Goal: Task Accomplishment & Management: Complete application form

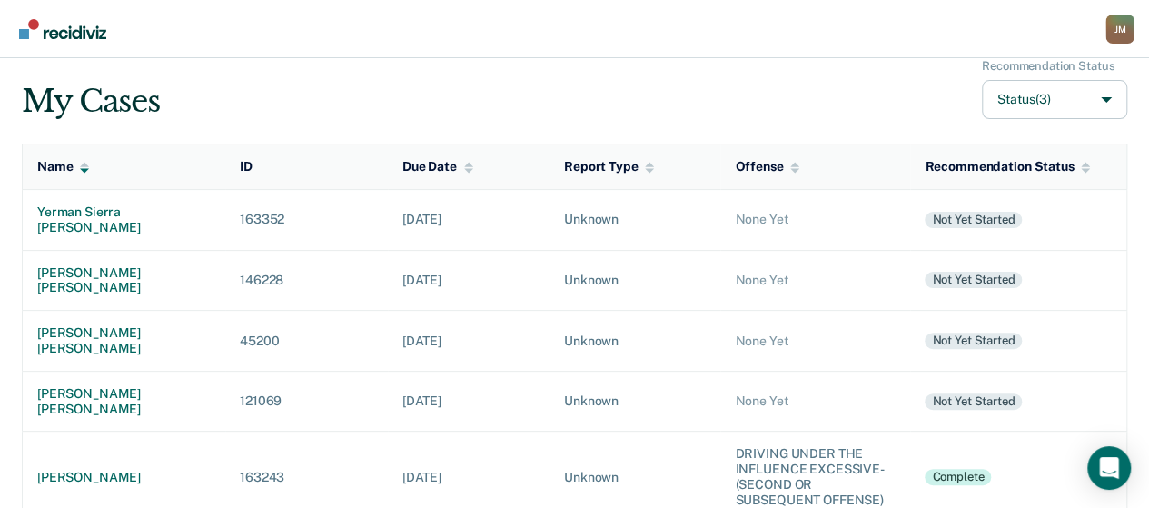
scroll to position [91, 0]
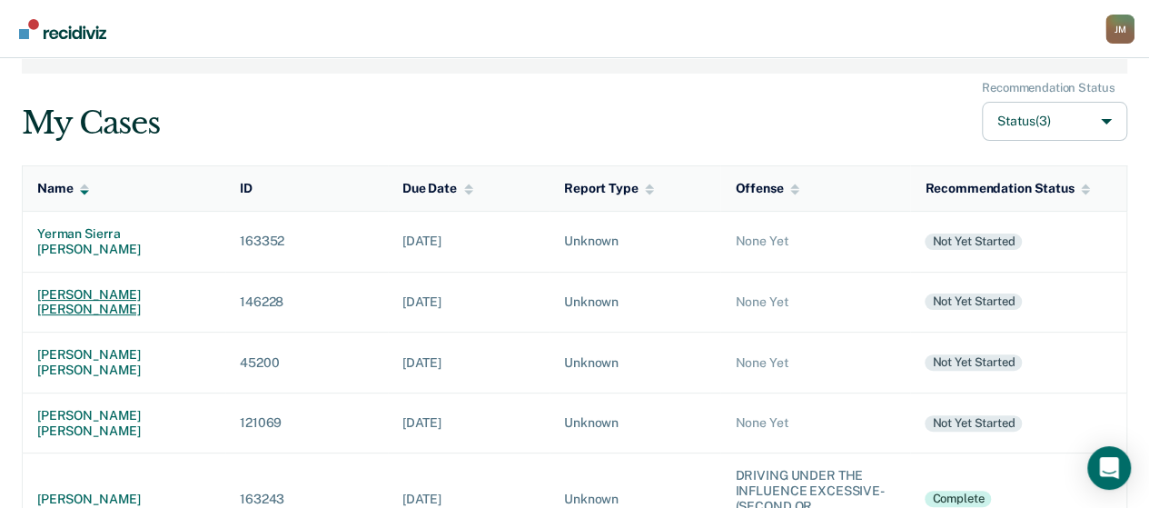
click at [180, 287] on div "[PERSON_NAME] [PERSON_NAME]" at bounding box center [123, 302] width 173 height 31
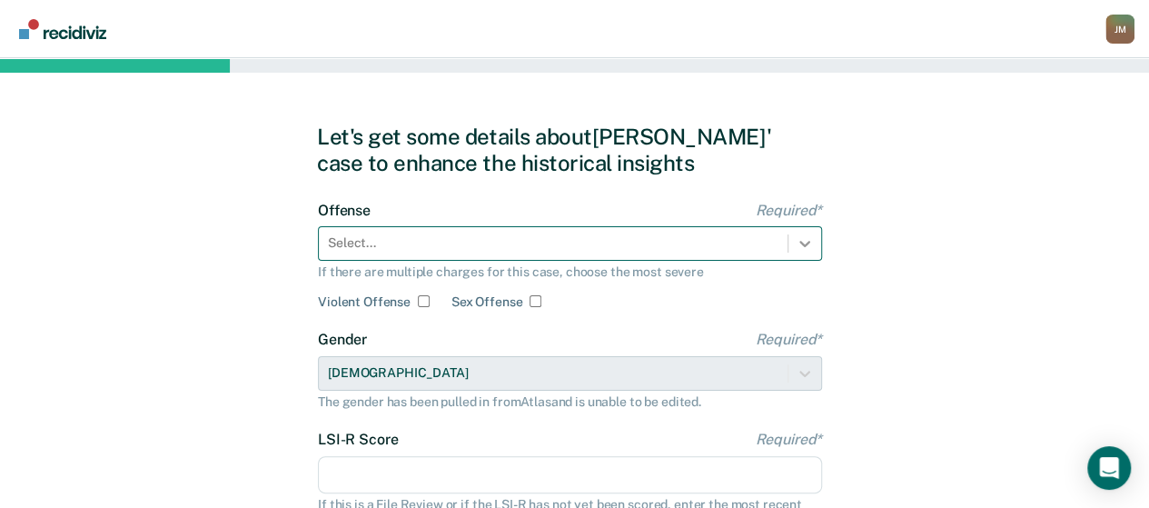
click at [801, 236] on icon at bounding box center [805, 243] width 18 height 18
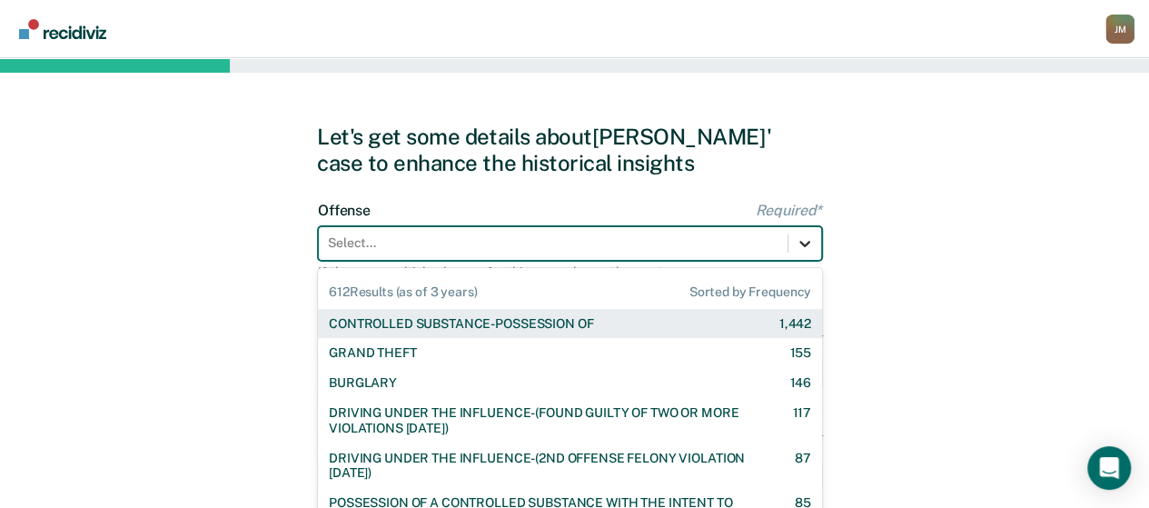
scroll to position [76, 0]
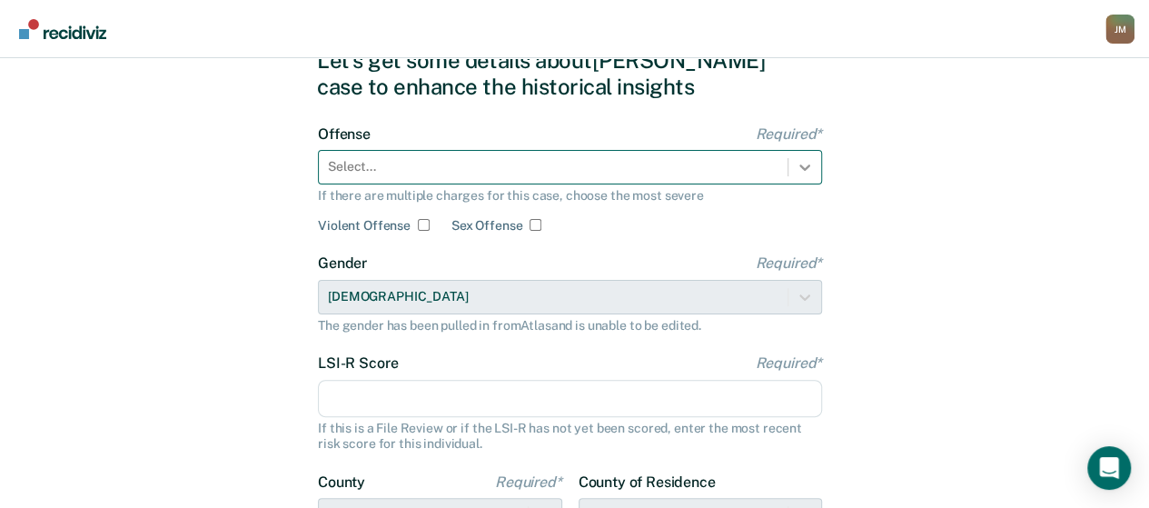
click at [808, 168] on icon at bounding box center [805, 167] width 18 height 18
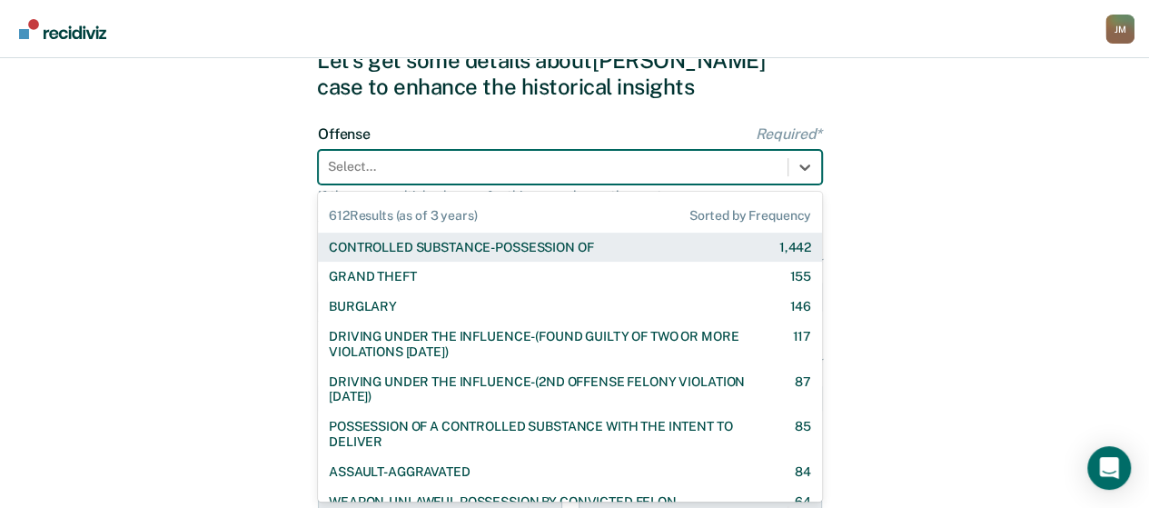
click at [519, 253] on div "CONTROLLED SUBSTANCE-POSSESSION OF" at bounding box center [461, 247] width 264 height 15
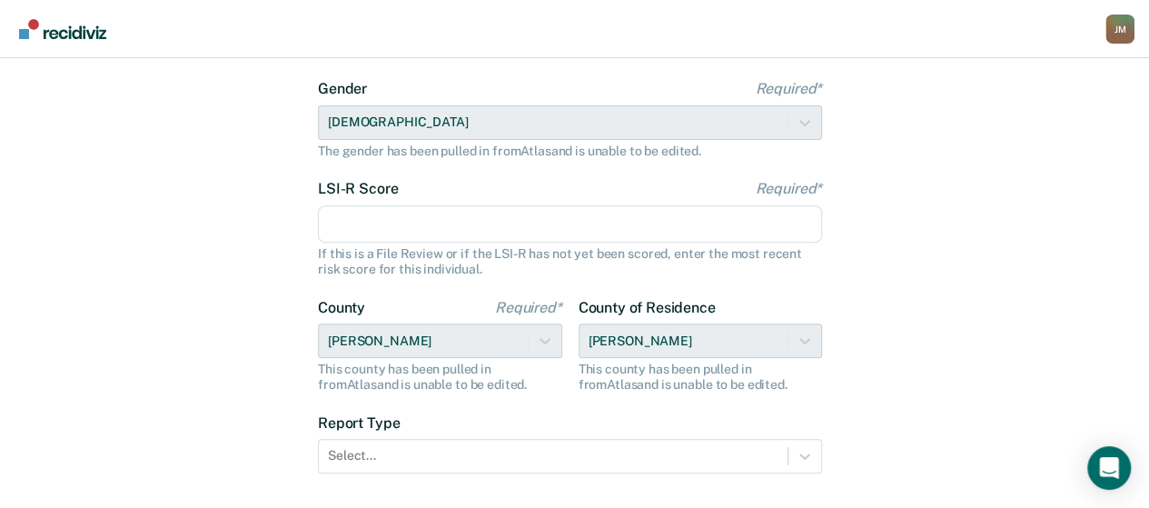
scroll to position [258, 0]
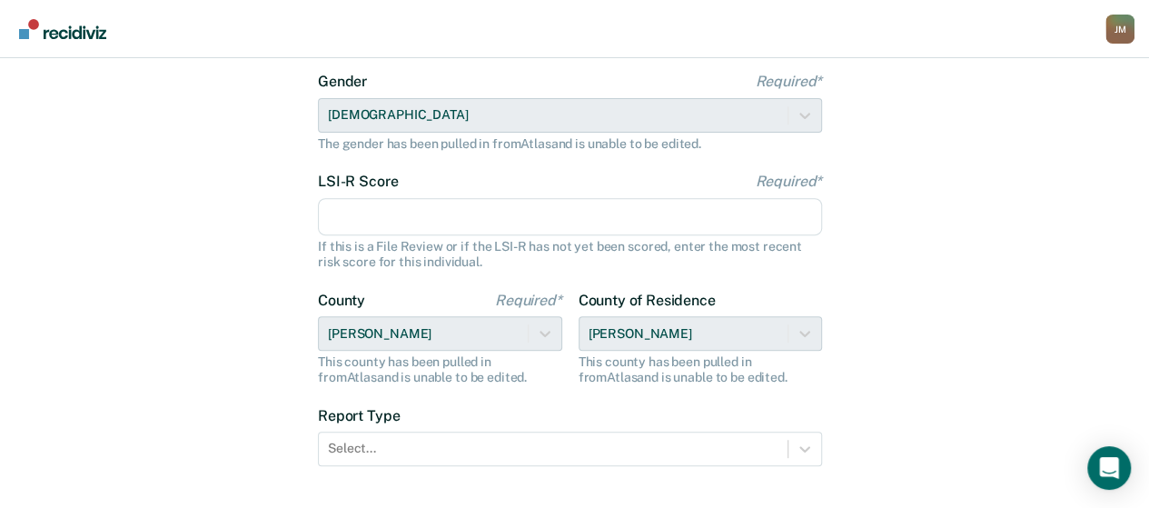
click at [400, 239] on div "If this is a File Review or if the LSI-R has not yet been scored, enter the mos…" at bounding box center [570, 254] width 504 height 31
click at [404, 220] on input "LSI-R Score Required*" at bounding box center [570, 217] width 504 height 38
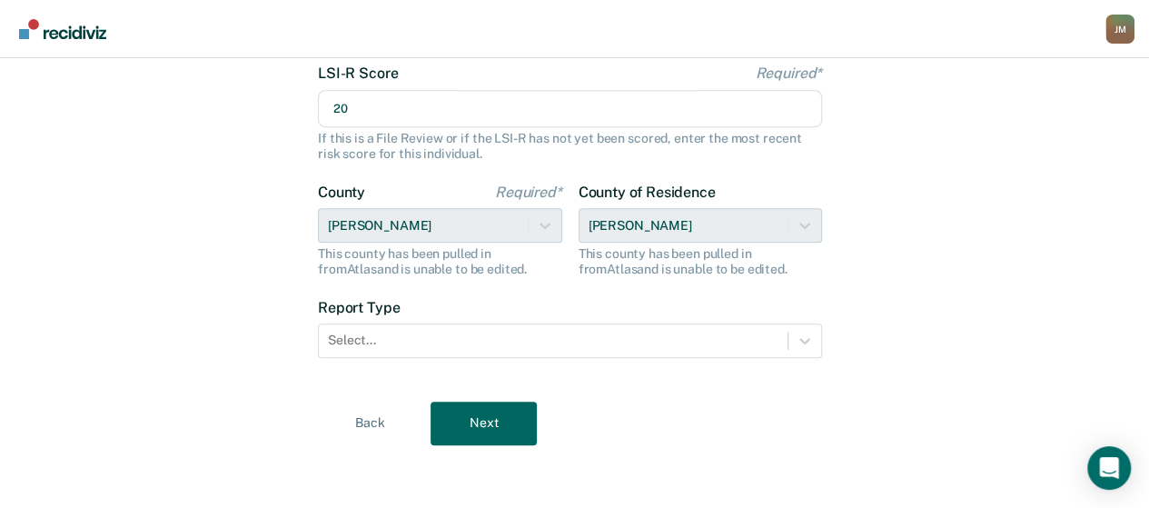
scroll to position [367, 0]
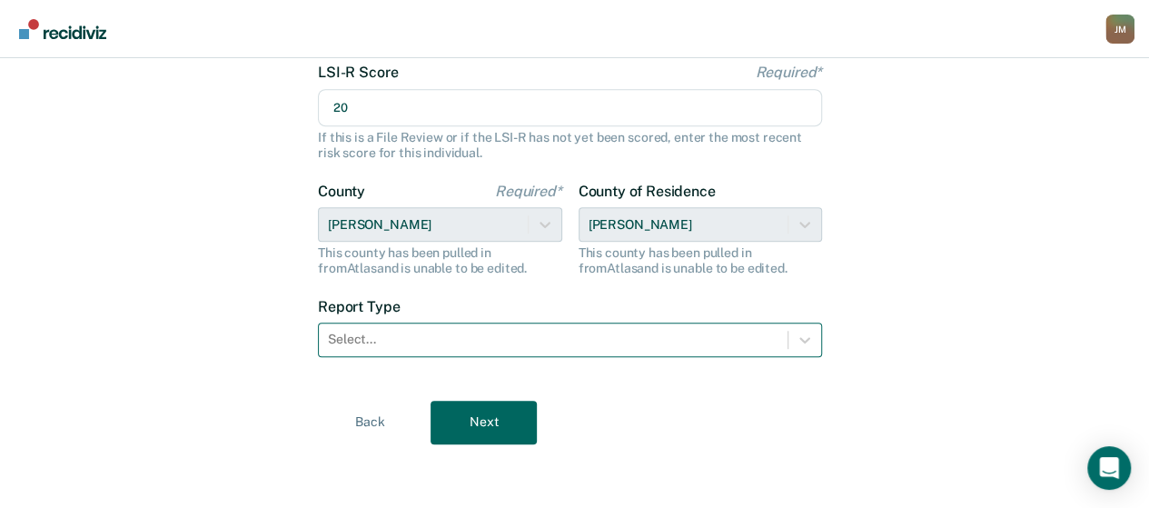
type input "20"
click at [716, 342] on div at bounding box center [553, 339] width 450 height 19
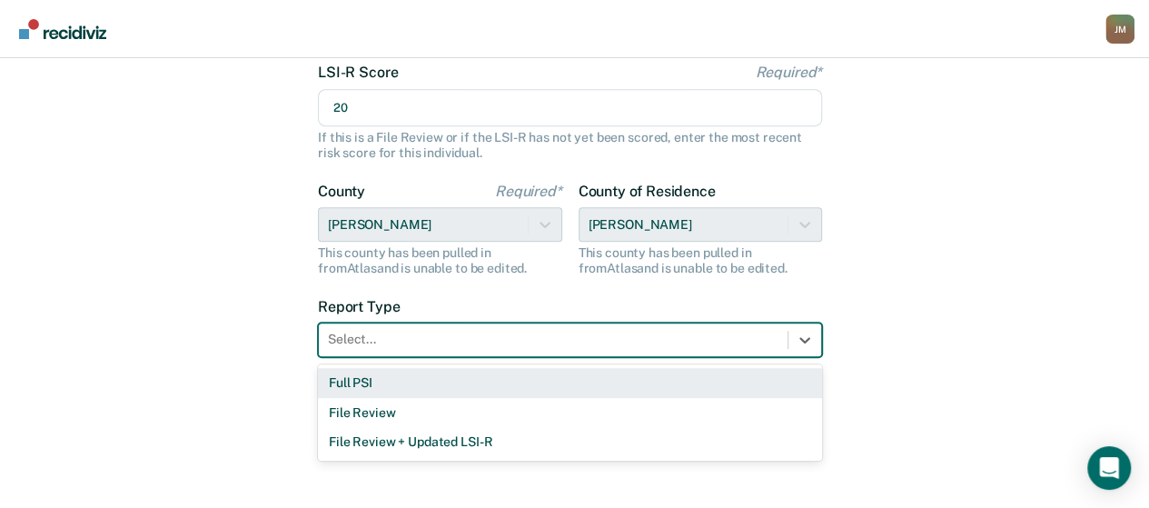
click at [405, 389] on div "Full PSI" at bounding box center [570, 383] width 504 height 30
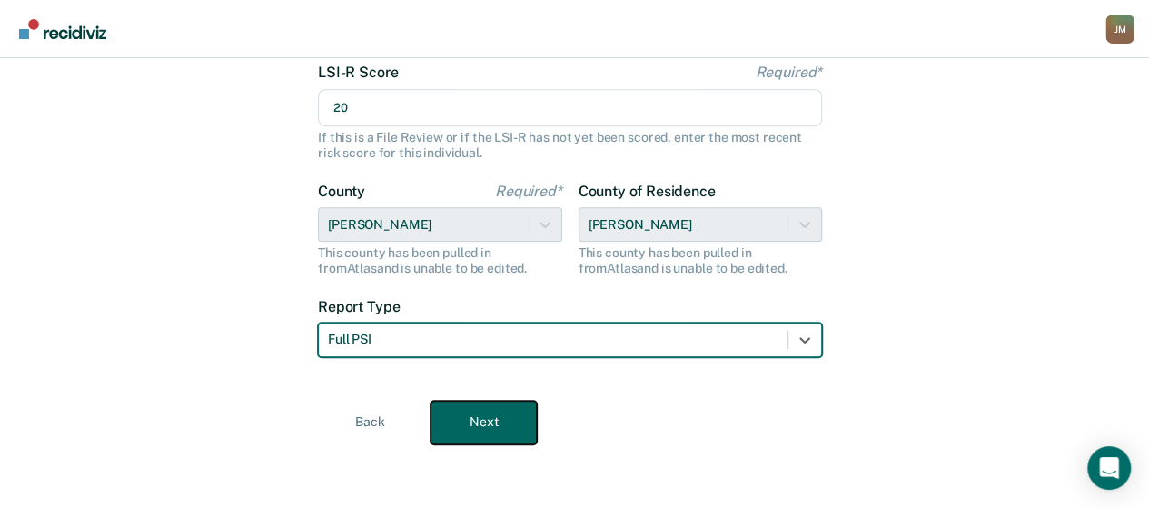
click at [497, 416] on button "Next" at bounding box center [483, 422] width 106 height 44
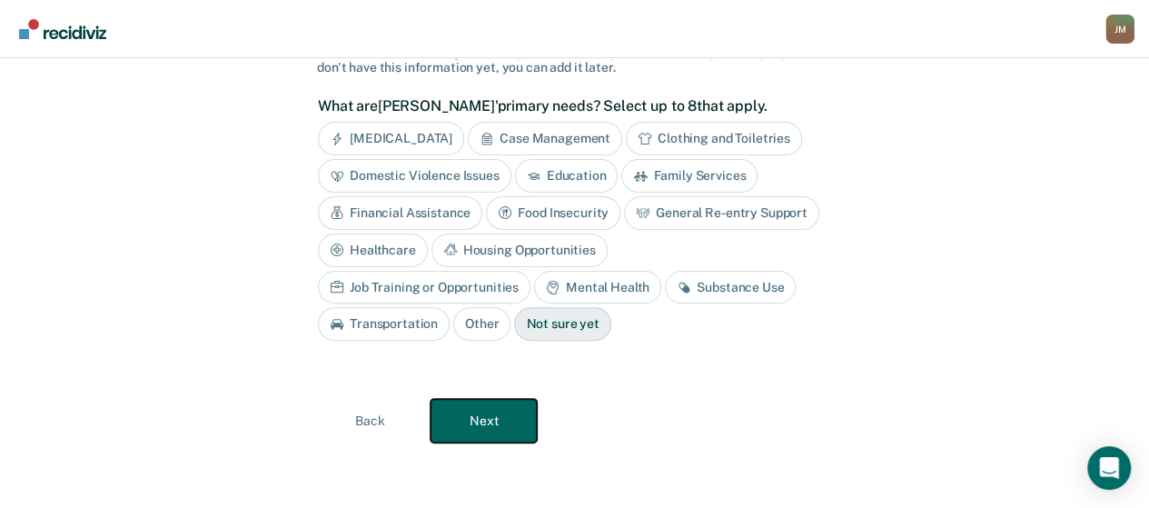
scroll to position [138, 0]
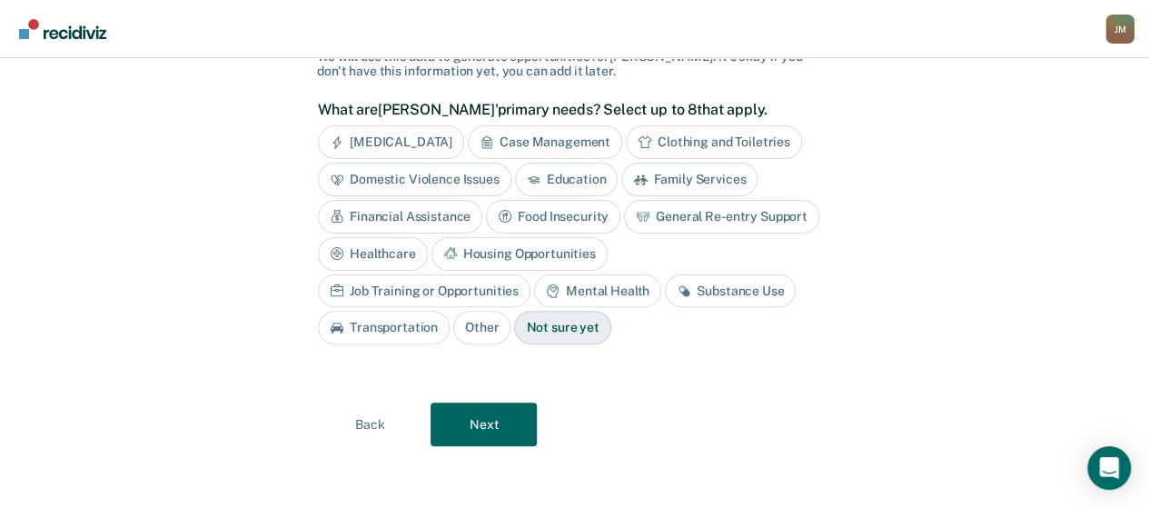
click at [547, 142] on div "Case Management" at bounding box center [545, 142] width 154 height 34
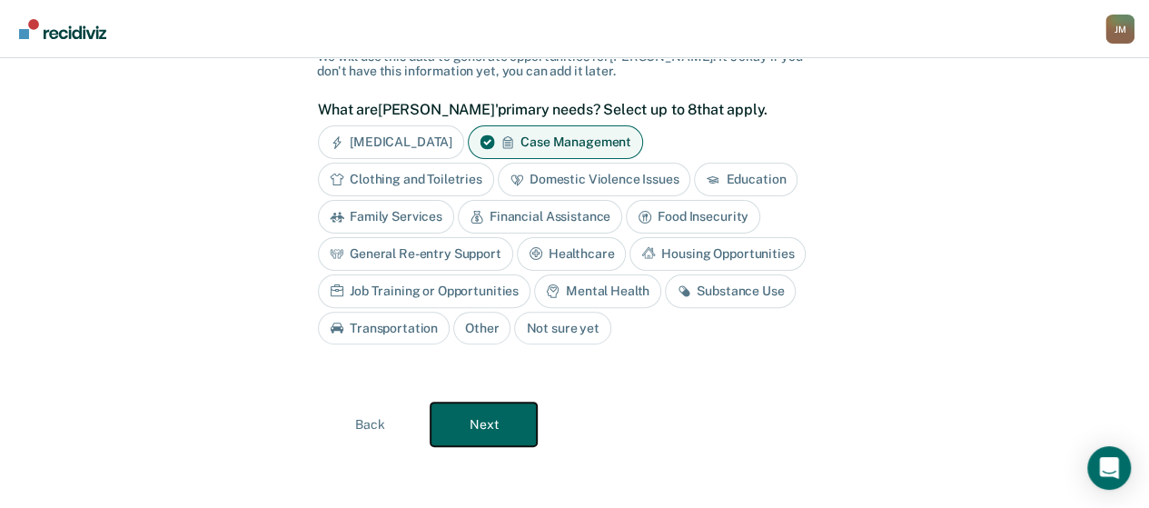
click at [519, 417] on button "Next" at bounding box center [483, 424] width 106 height 44
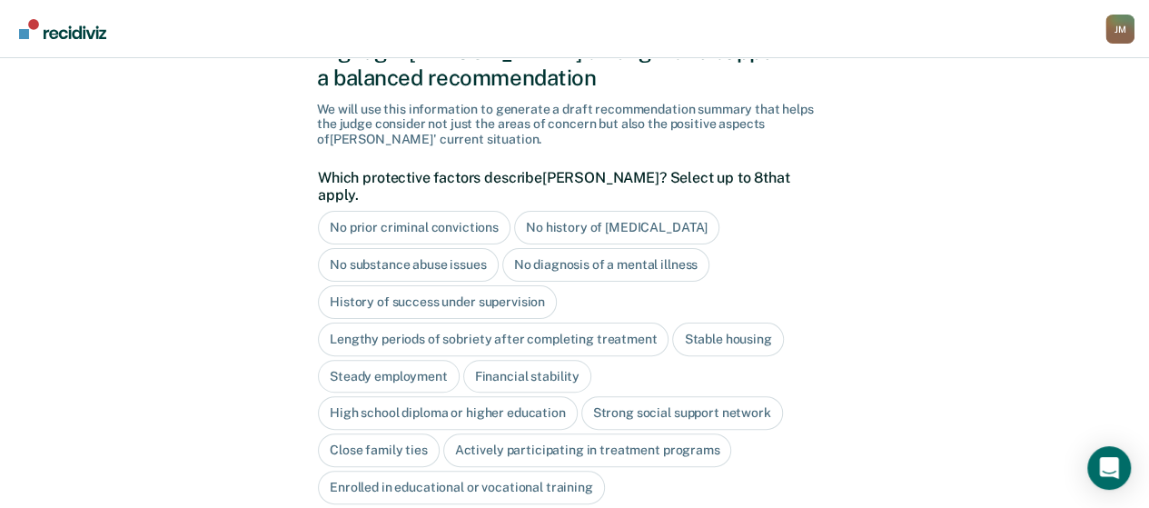
scroll to position [80, 0]
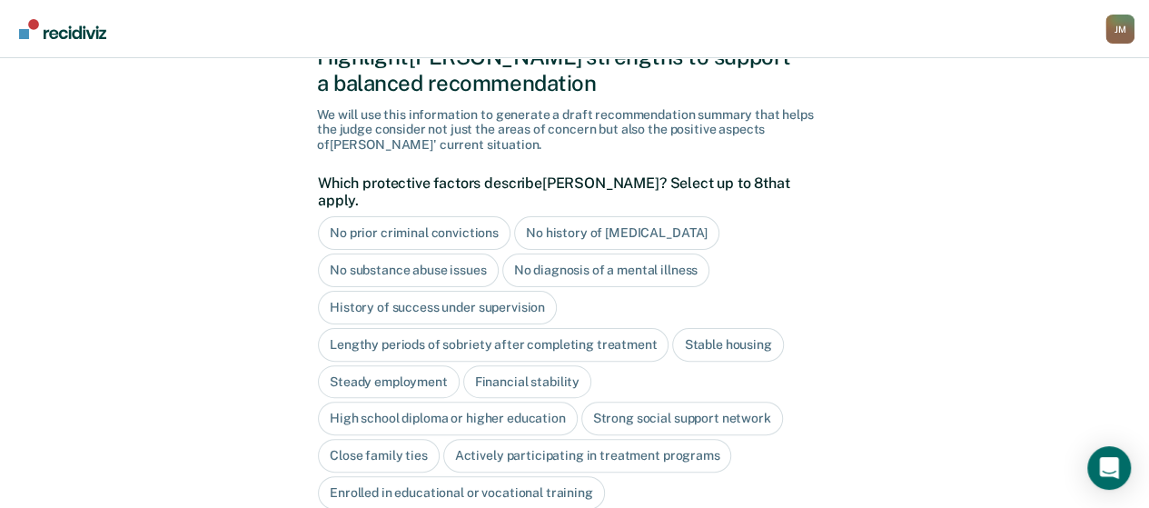
click at [475, 221] on div "No prior criminal convictions" at bounding box center [414, 233] width 193 height 34
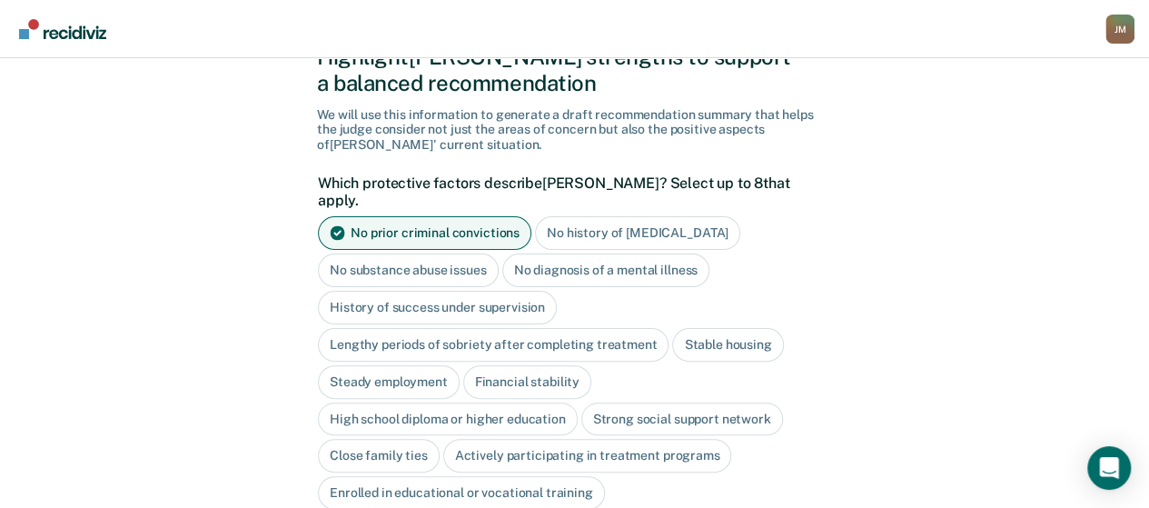
click at [587, 222] on div "No history of [MEDICAL_DATA]" at bounding box center [637, 233] width 205 height 34
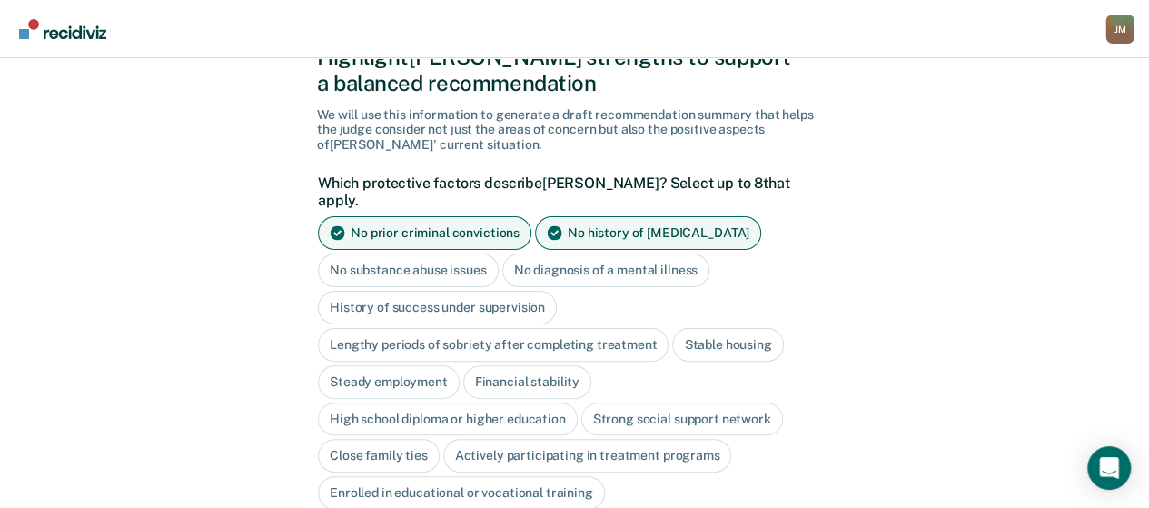
click at [712, 328] on div "Stable housing" at bounding box center [727, 345] width 111 height 34
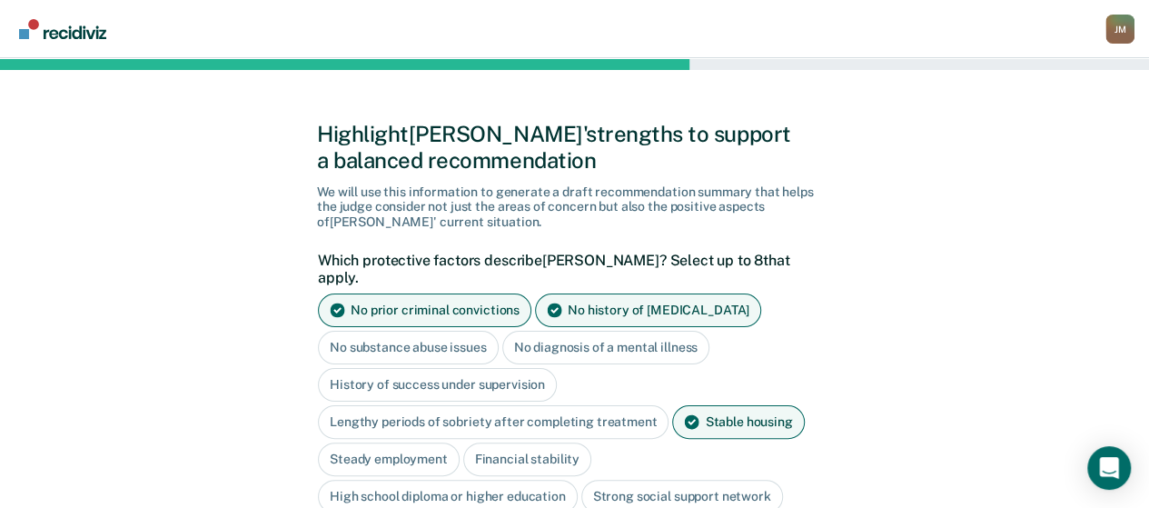
scroll to position [0, 0]
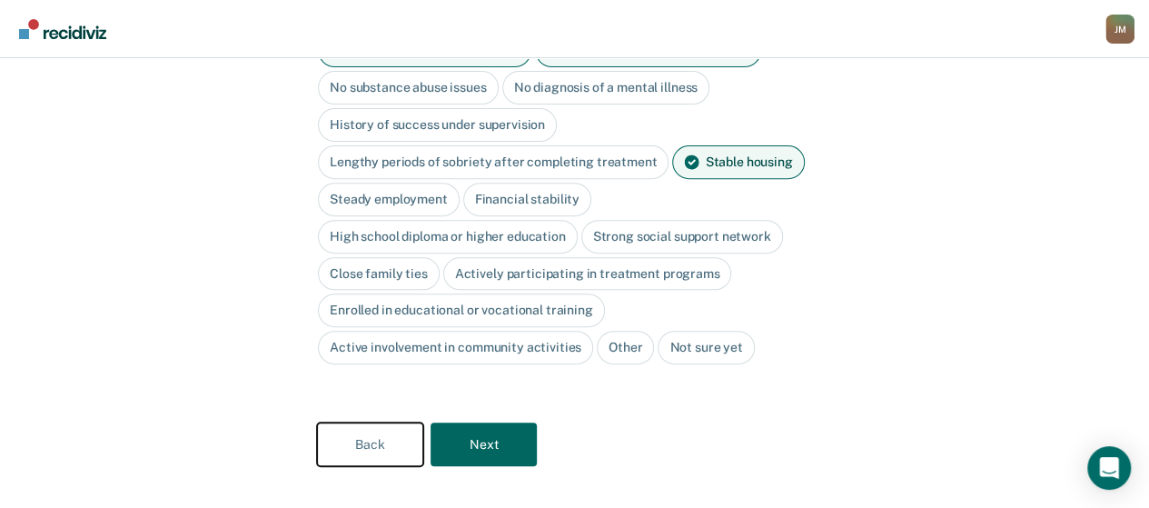
click at [386, 422] on button "Back" at bounding box center [370, 444] width 106 height 44
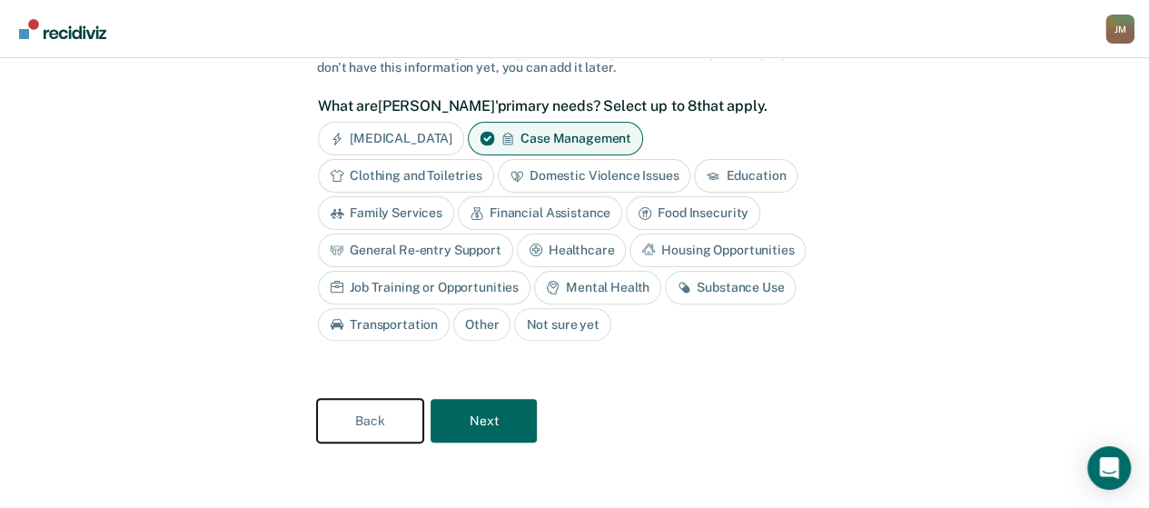
scroll to position [138, 0]
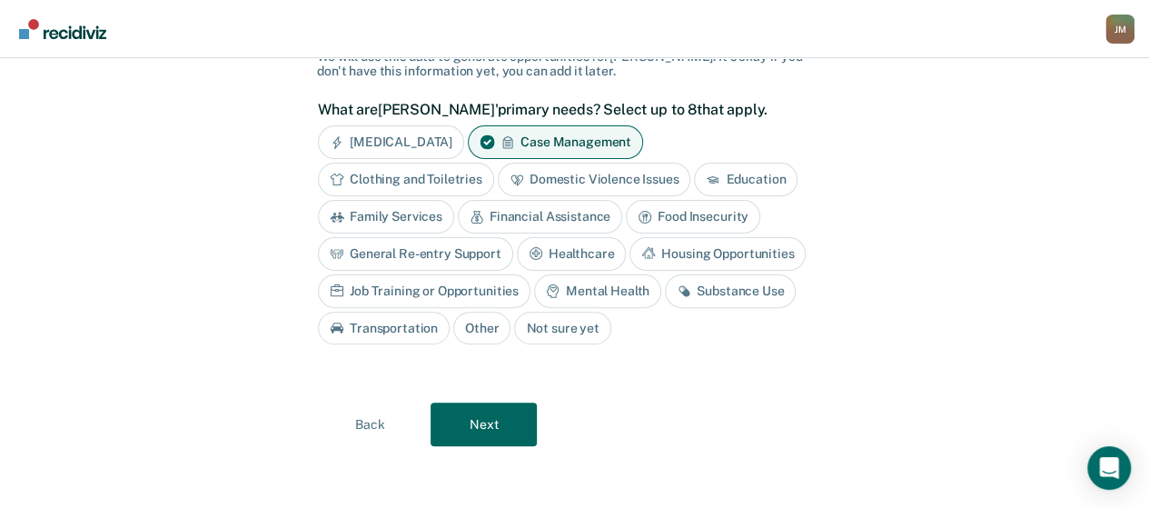
click at [740, 183] on div "Education" at bounding box center [746, 180] width 104 height 34
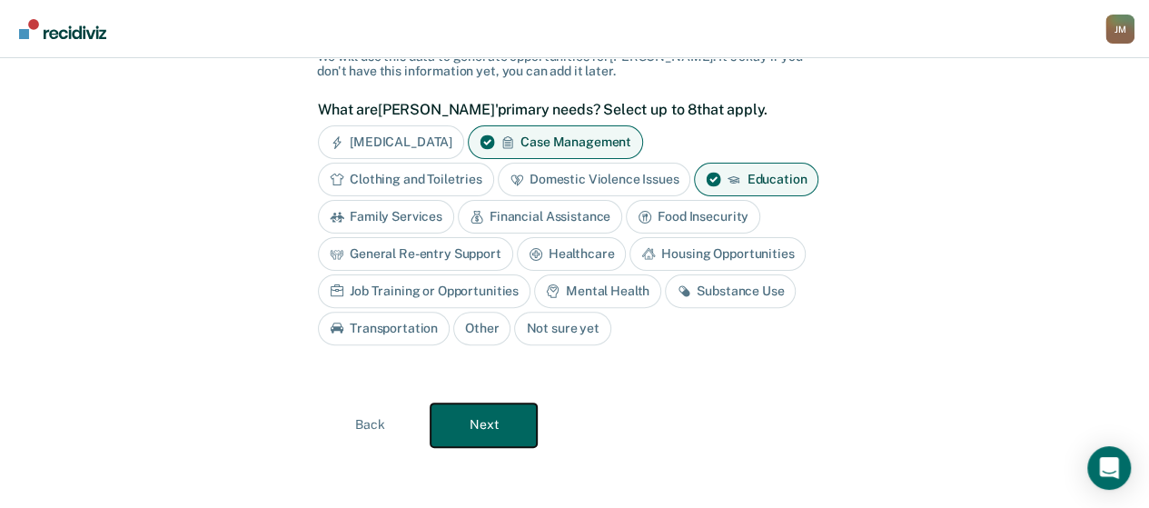
click at [501, 423] on button "Next" at bounding box center [483, 425] width 106 height 44
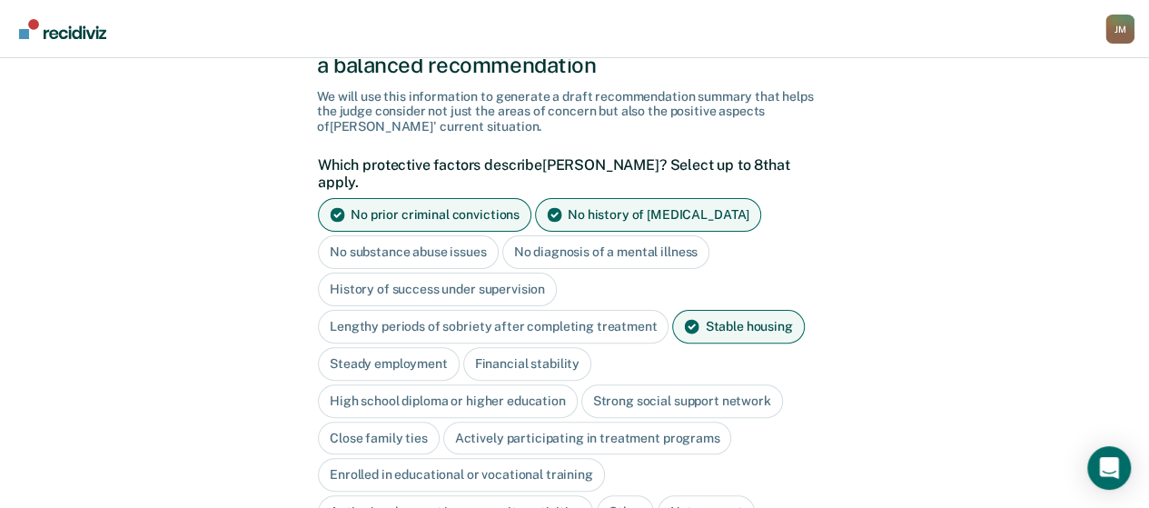
scroll to position [81, 0]
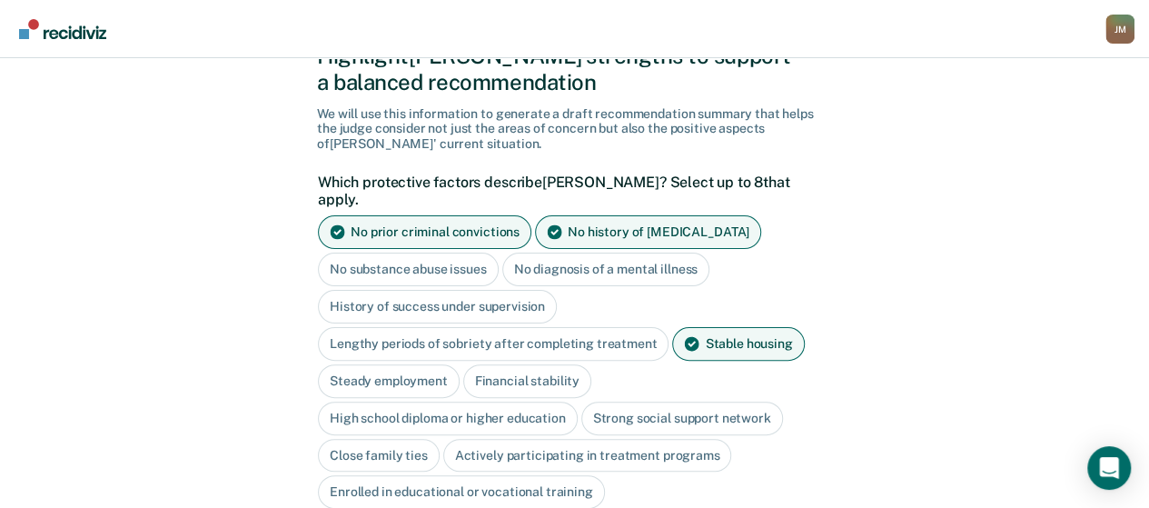
click at [394, 218] on div "No prior criminal convictions" at bounding box center [424, 232] width 213 height 34
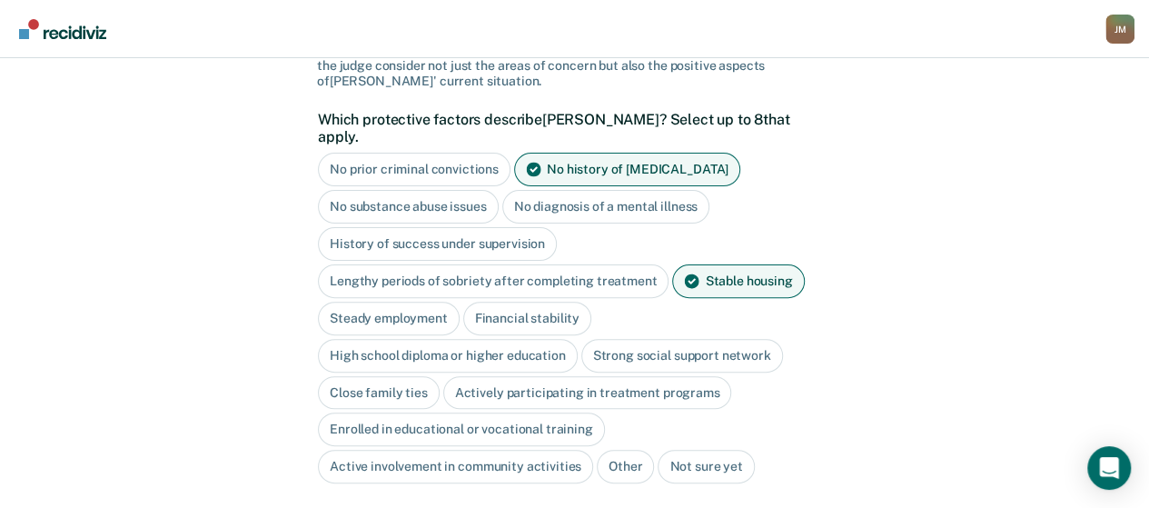
scroll to position [172, 0]
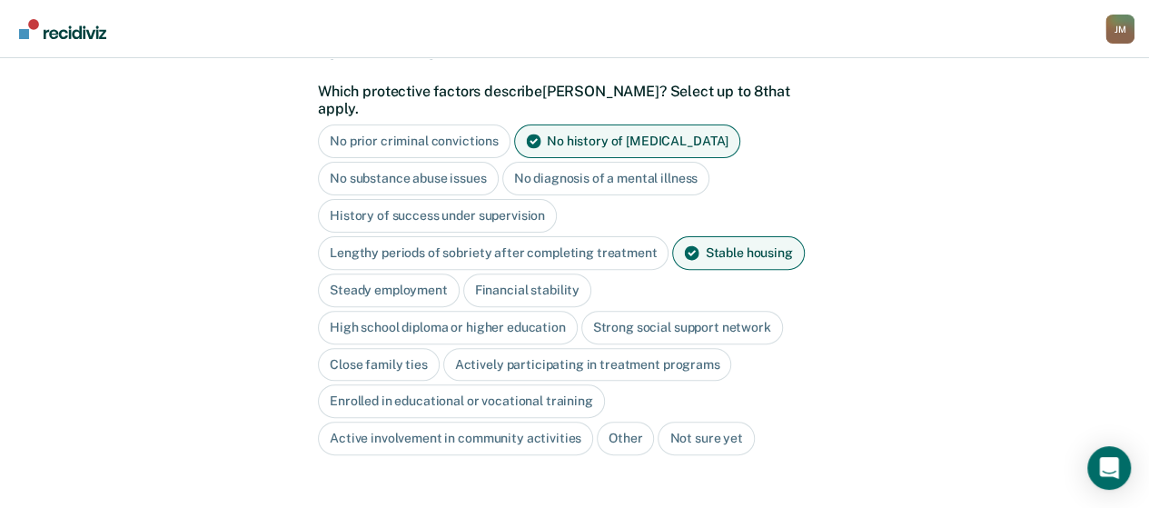
click at [667, 311] on div "Strong social support network" at bounding box center [682, 328] width 202 height 34
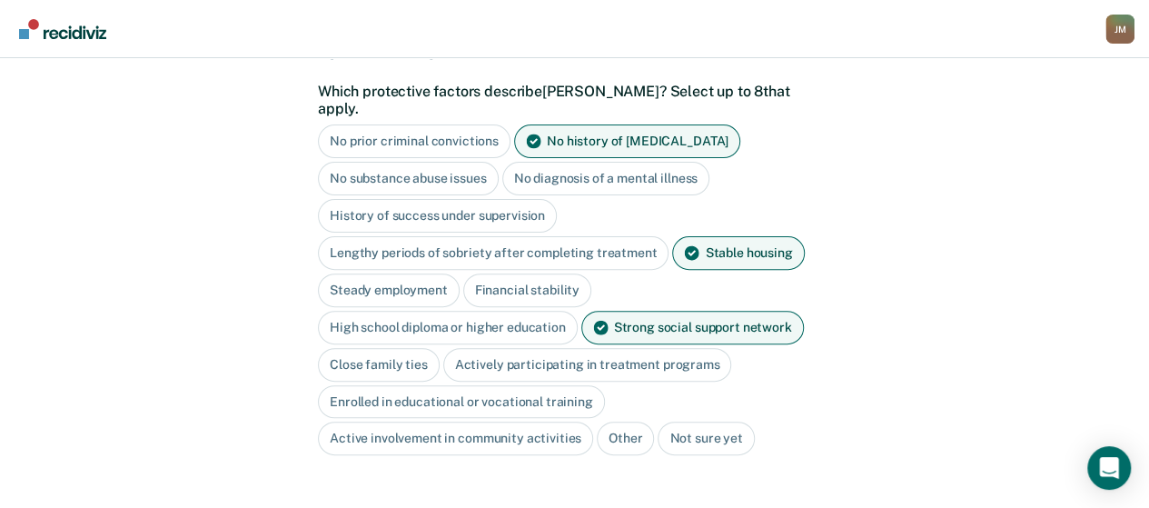
click at [416, 348] on div "Close family ties" at bounding box center [379, 365] width 122 height 34
click at [541, 422] on div "Active involvement in community activities" at bounding box center [455, 439] width 275 height 34
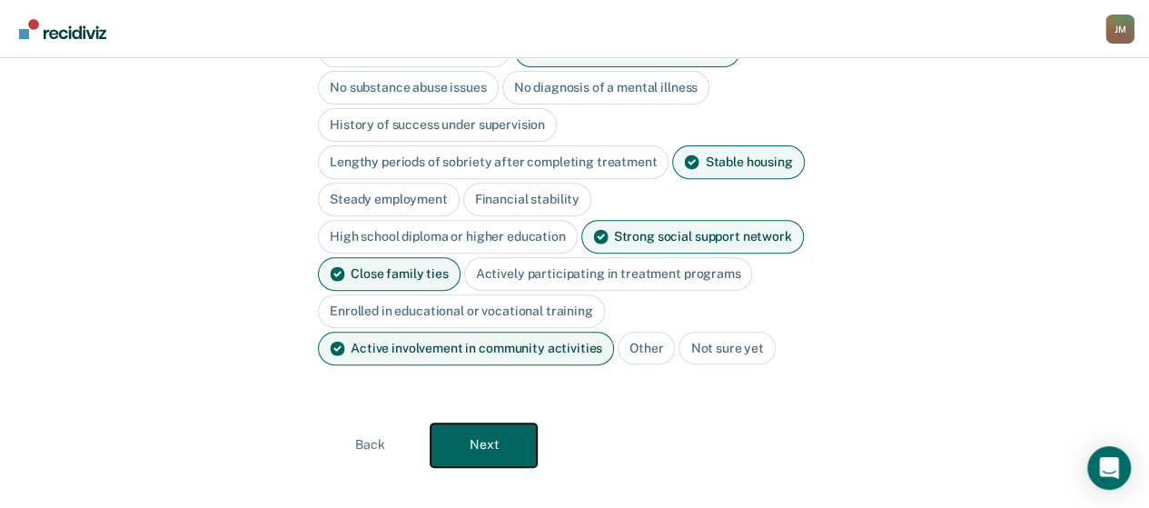
click at [527, 435] on button "Next" at bounding box center [483, 445] width 106 height 44
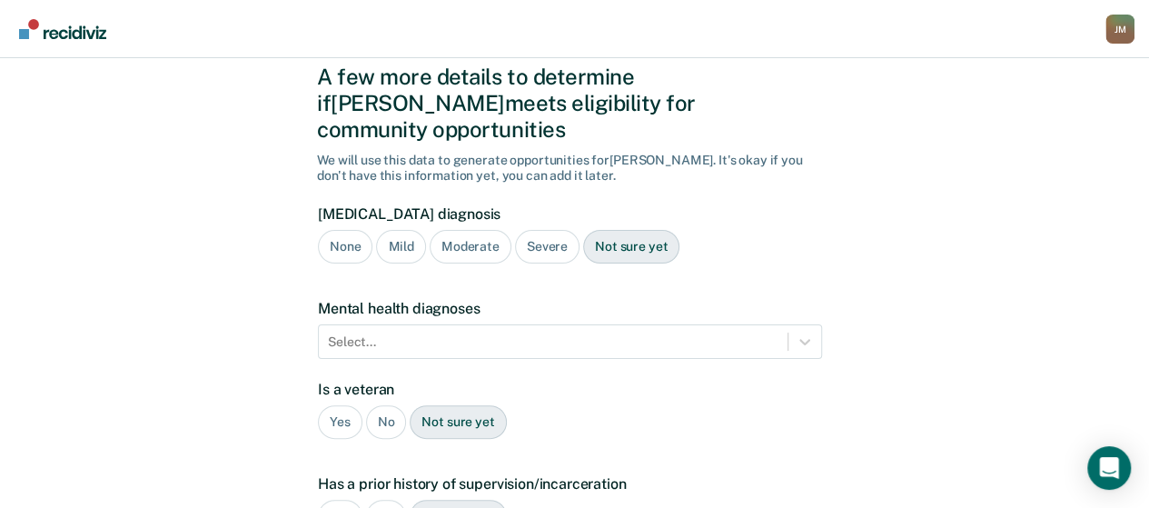
scroll to position [0, 0]
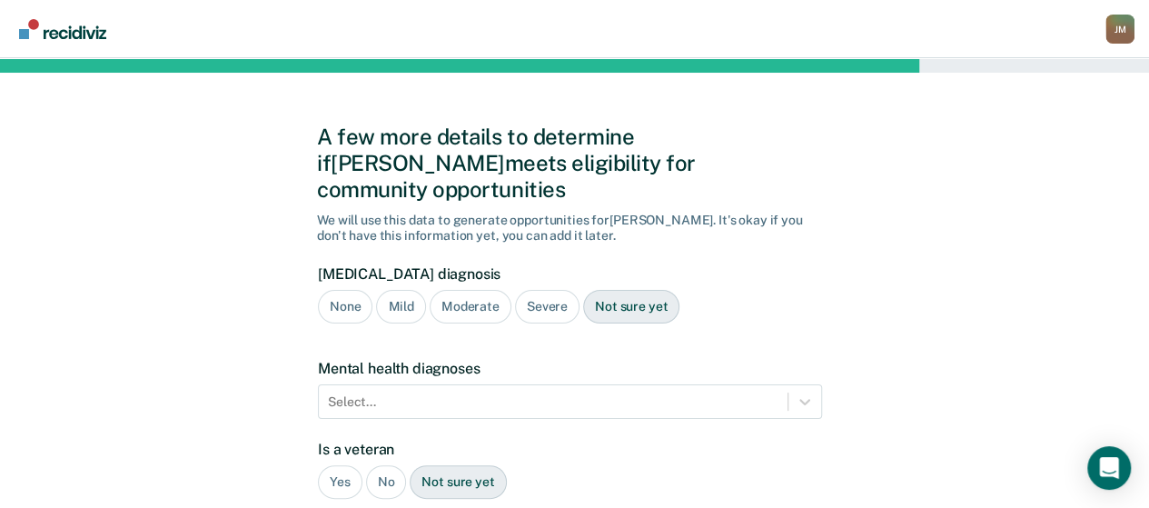
click at [349, 292] on div "None" at bounding box center [345, 307] width 54 height 34
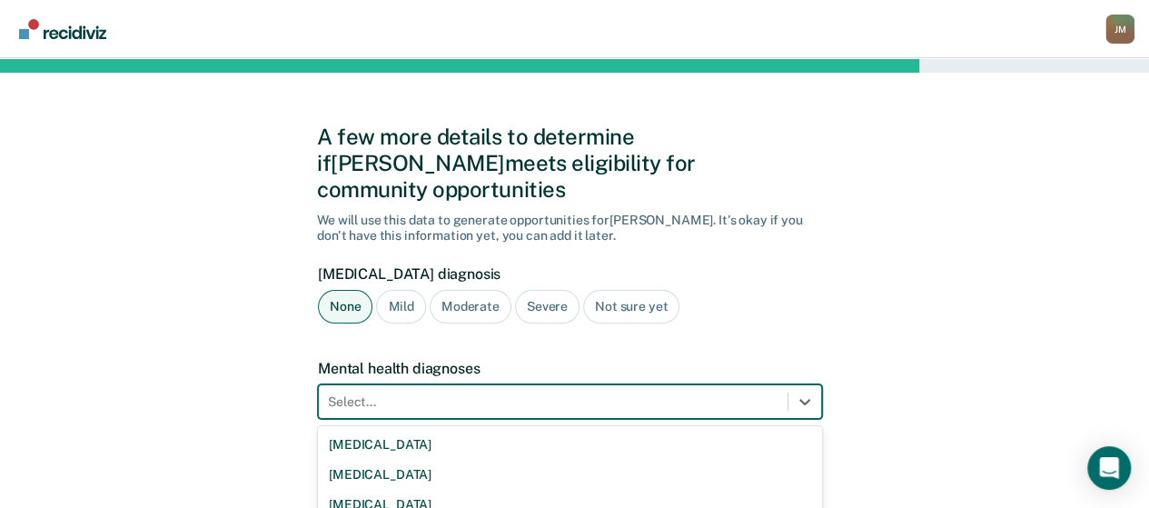
click at [412, 384] on div "9 results available. Use Up and Down to choose options, press Enter to select t…" at bounding box center [570, 401] width 504 height 35
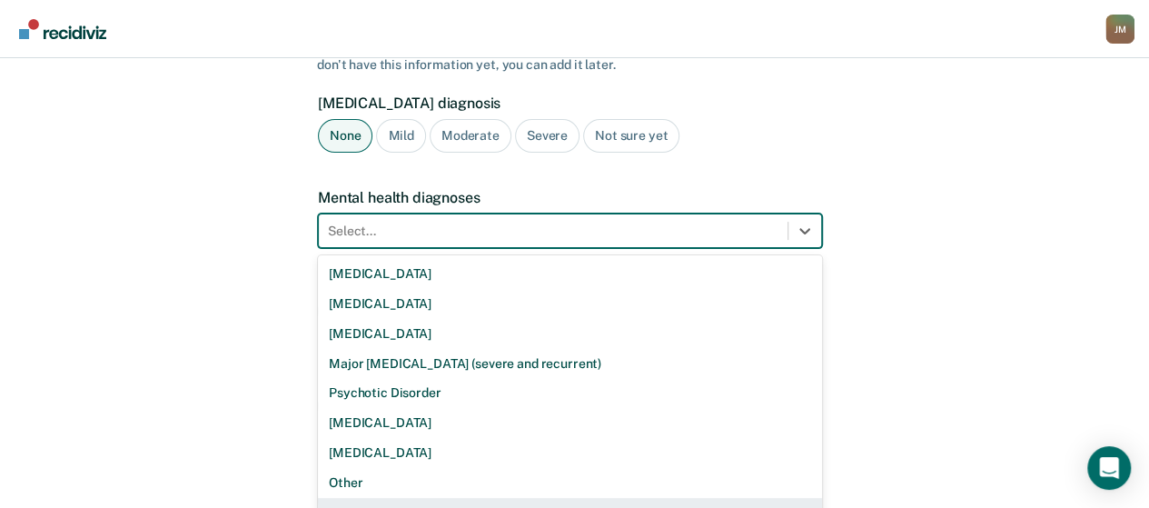
click at [341, 498] on div "None" at bounding box center [570, 513] width 504 height 30
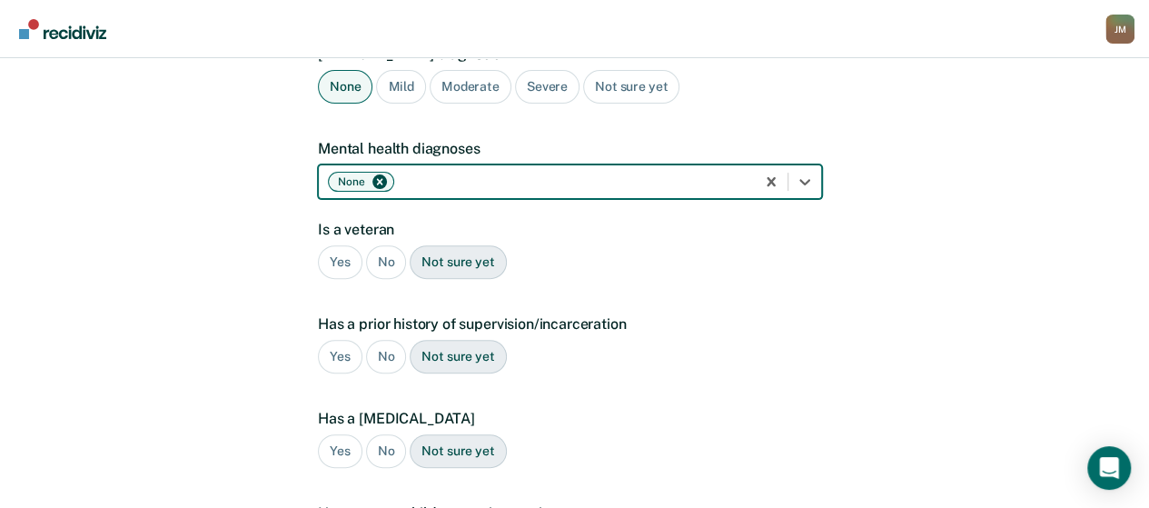
scroll to position [262, 0]
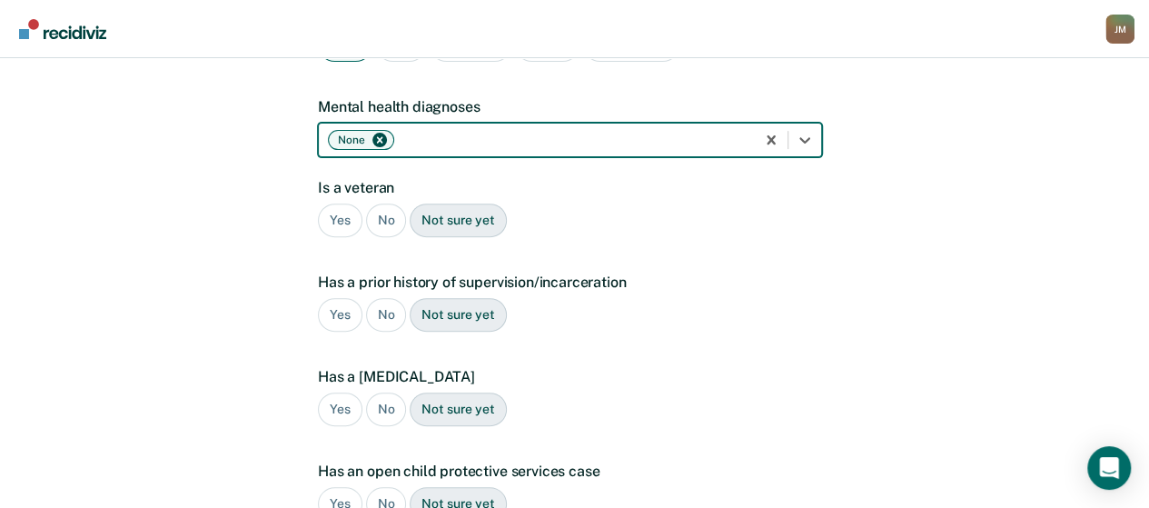
click at [380, 203] on div "No" at bounding box center [386, 220] width 41 height 34
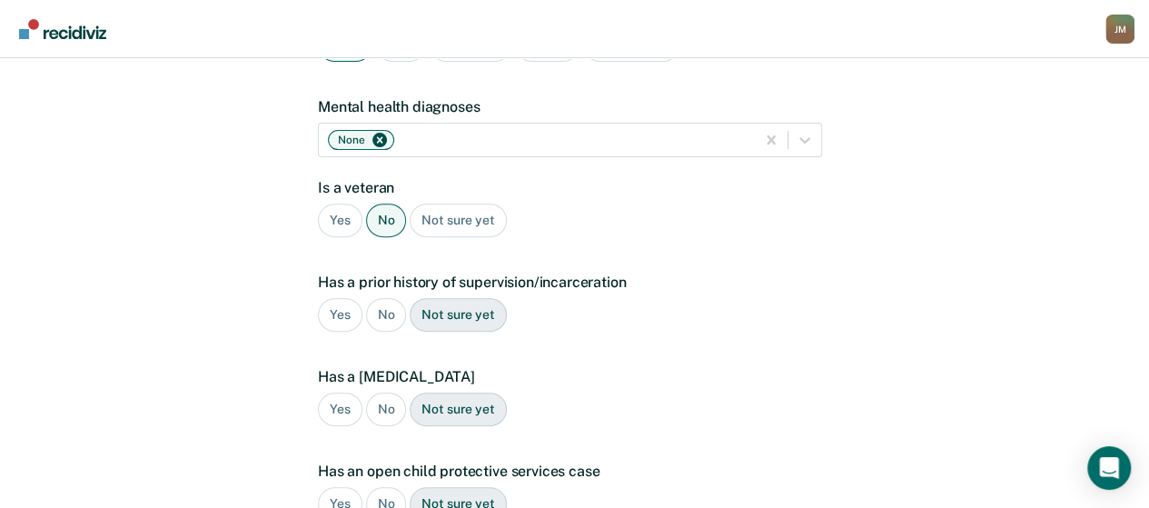
click at [342, 298] on div "Yes" at bounding box center [340, 315] width 44 height 34
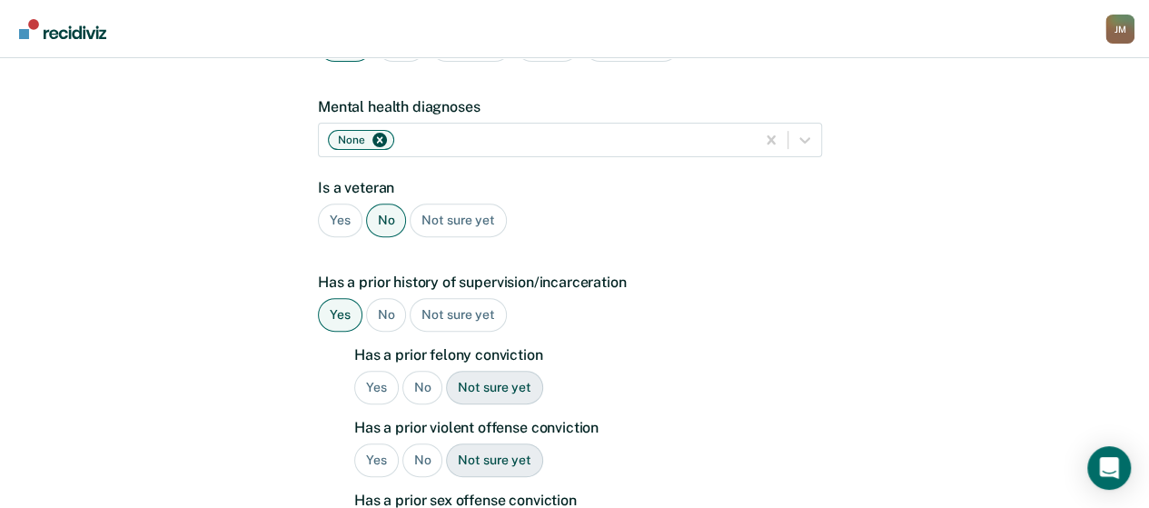
scroll to position [352, 0]
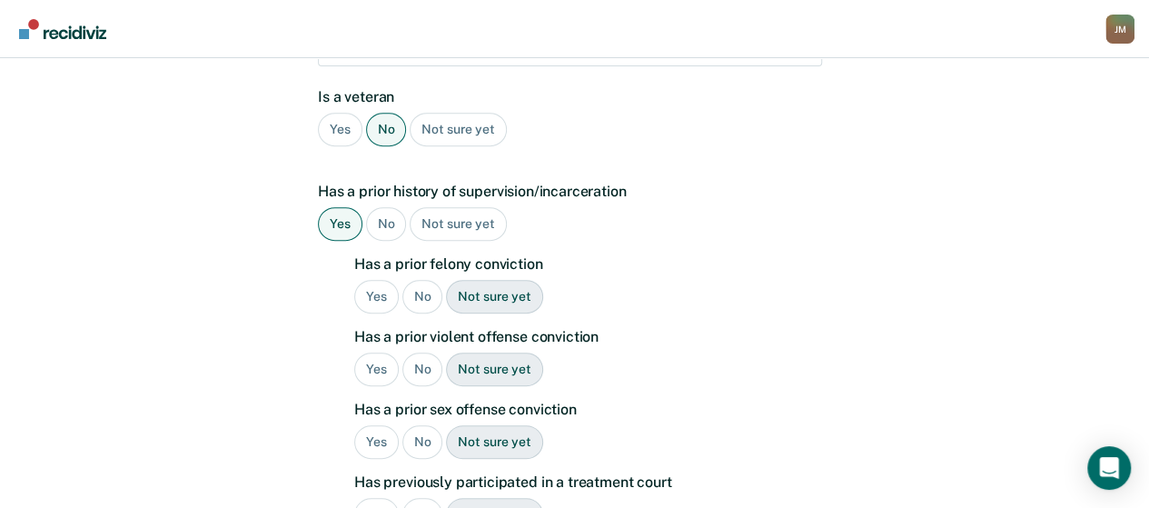
click at [387, 280] on div "Yes" at bounding box center [376, 297] width 44 height 34
click at [426, 352] on div "No" at bounding box center [422, 369] width 41 height 34
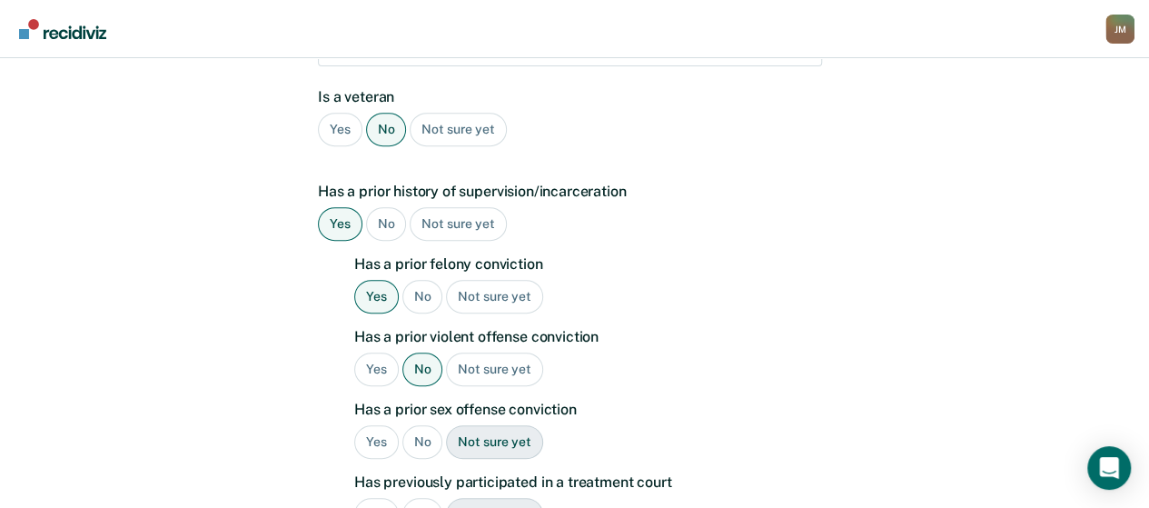
click at [419, 425] on div "No" at bounding box center [422, 442] width 41 height 34
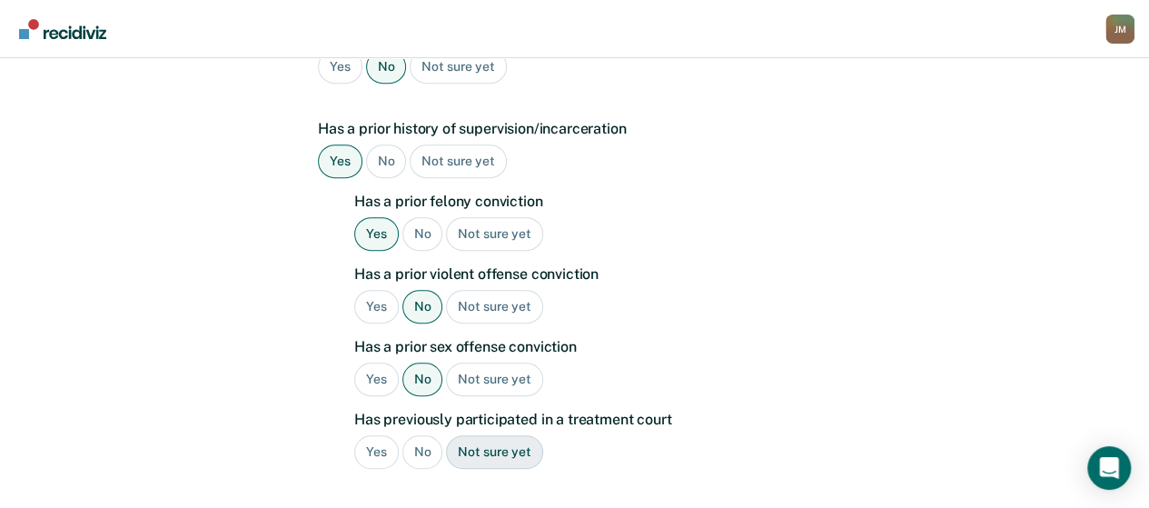
scroll to position [443, 0]
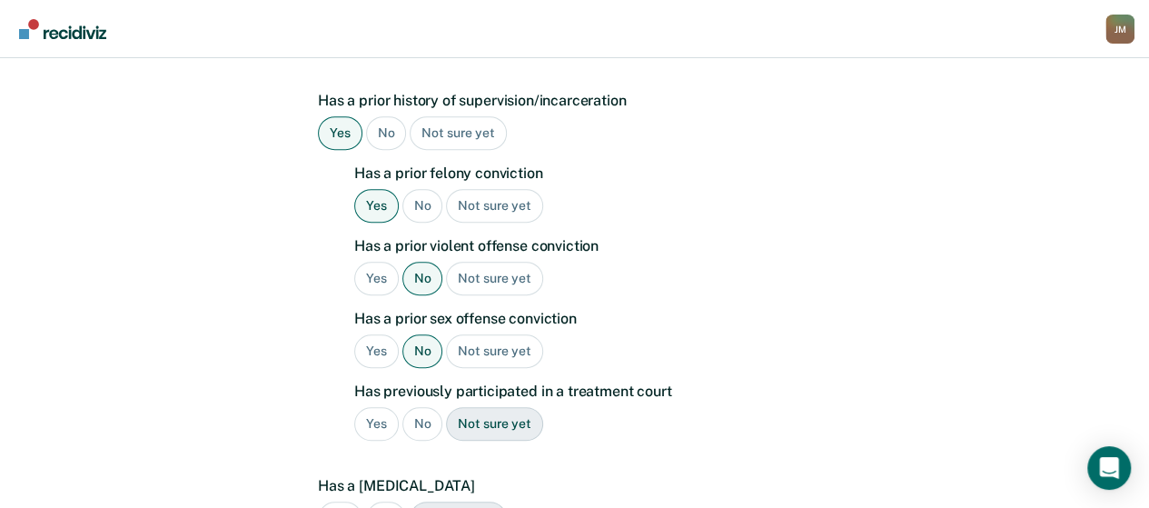
click at [419, 407] on div "No" at bounding box center [422, 424] width 41 height 34
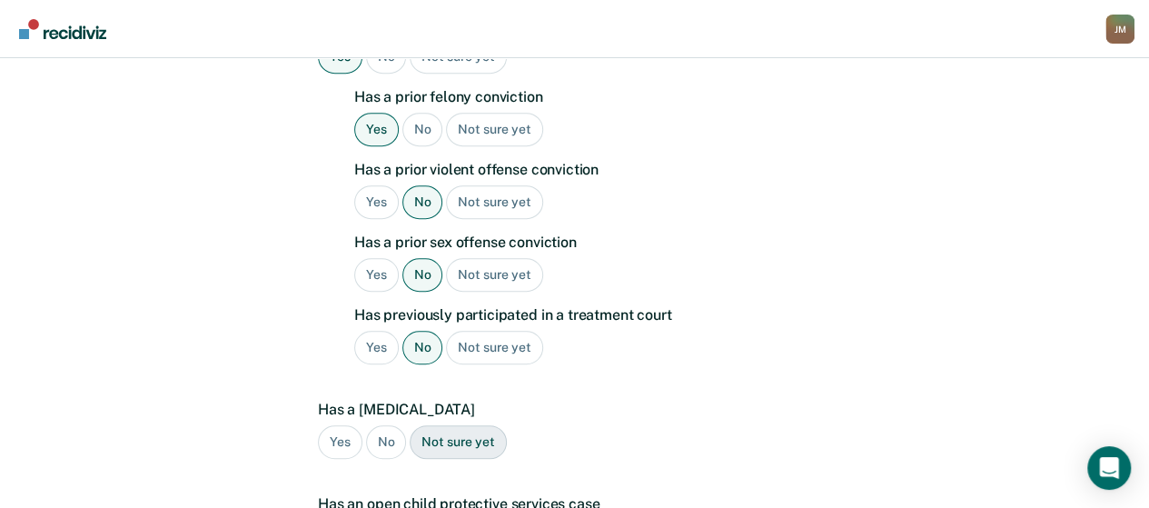
scroll to position [625, 0]
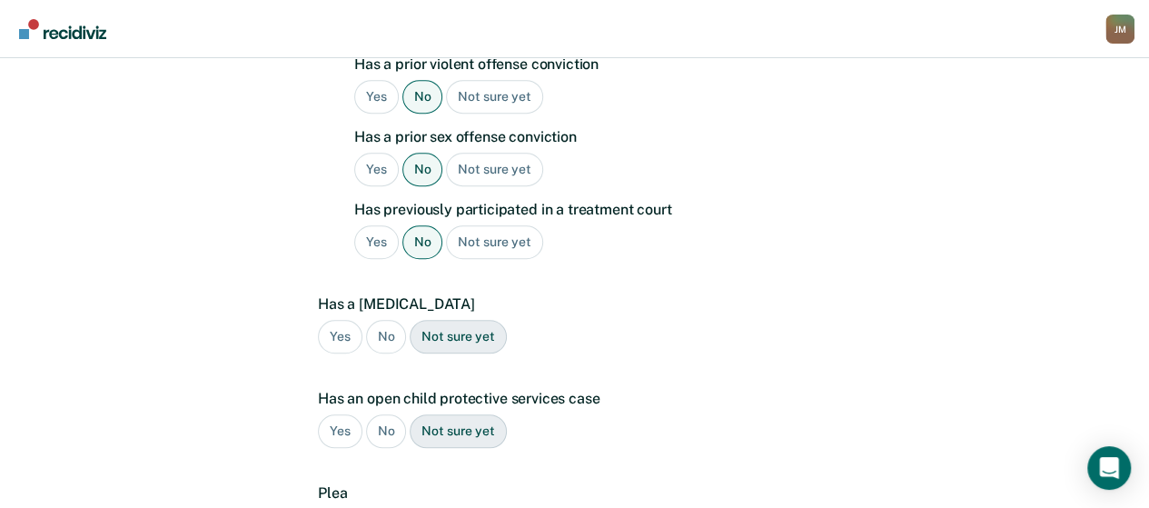
click at [385, 320] on div "No" at bounding box center [386, 337] width 41 height 34
click at [381, 414] on div "No" at bounding box center [386, 431] width 41 height 34
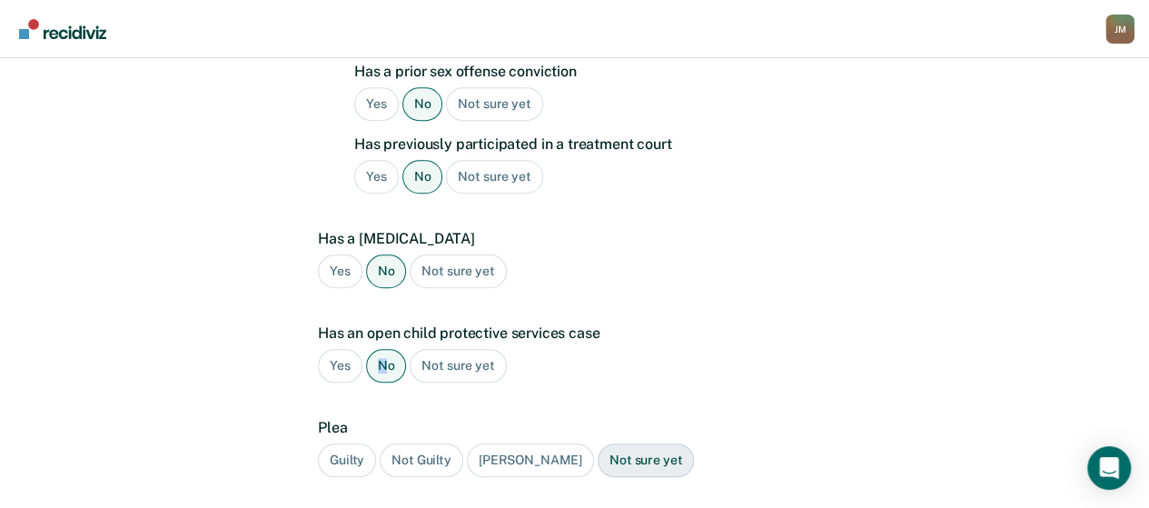
scroll to position [716, 0]
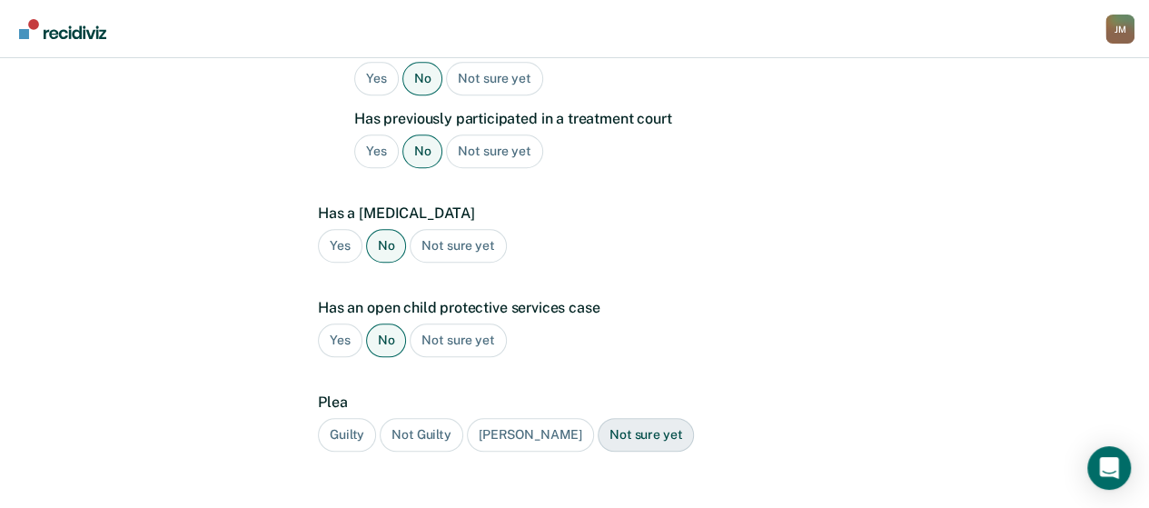
click at [358, 418] on div "Guilty" at bounding box center [347, 435] width 58 height 34
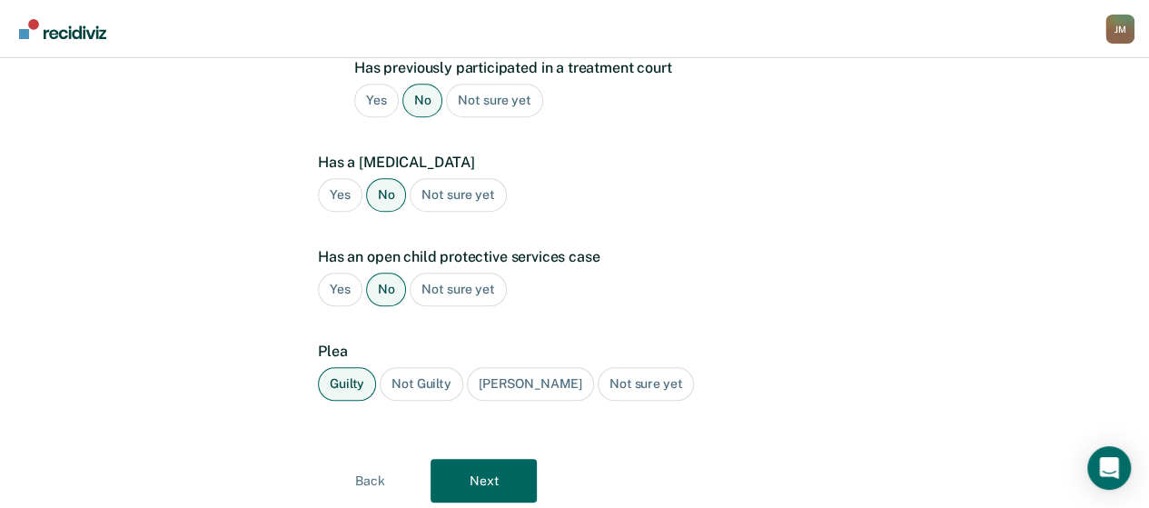
scroll to position [794, 0]
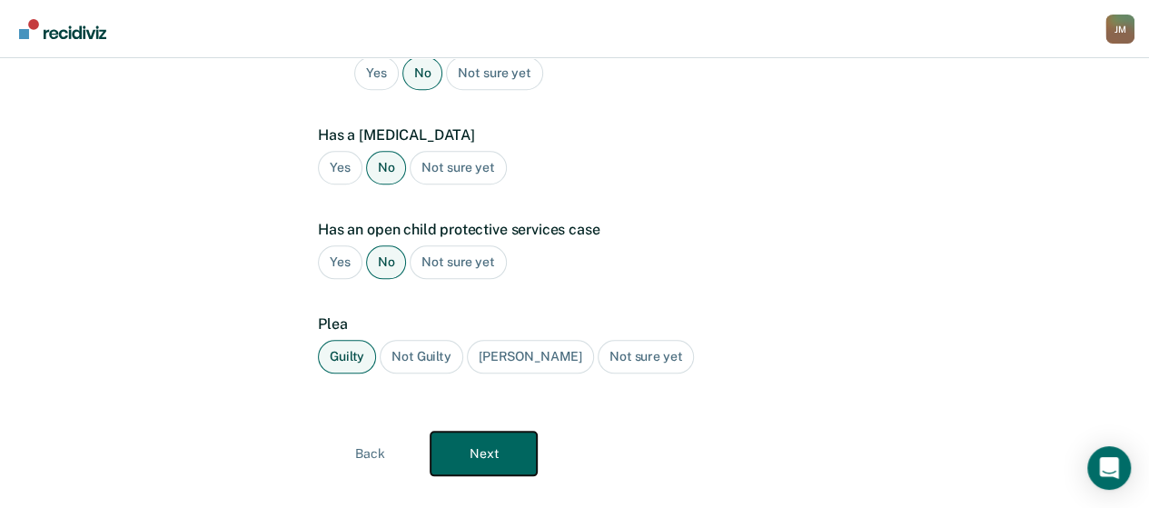
click at [483, 431] on button "Next" at bounding box center [483, 453] width 106 height 44
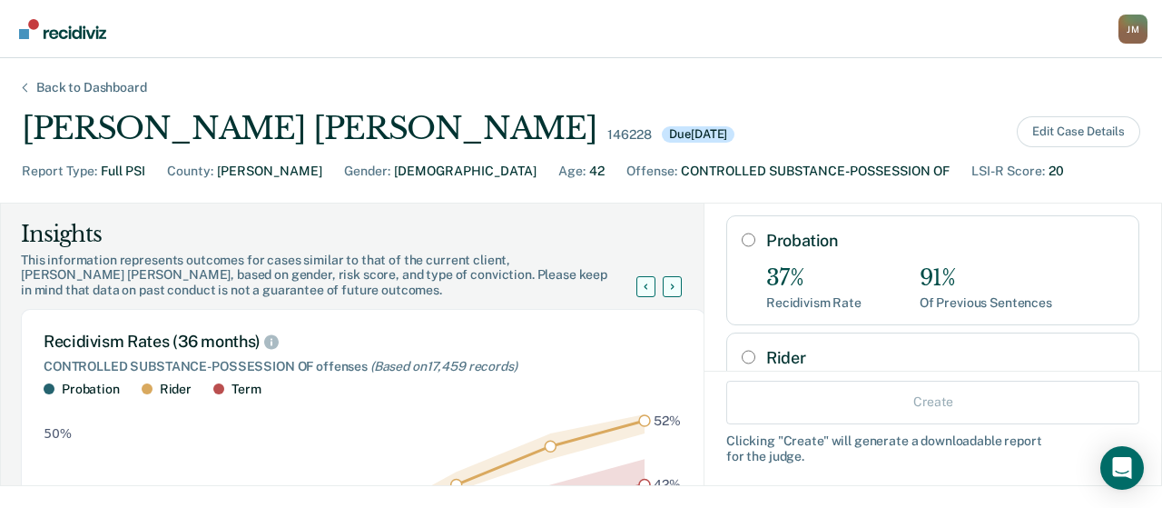
scroll to position [0, 0]
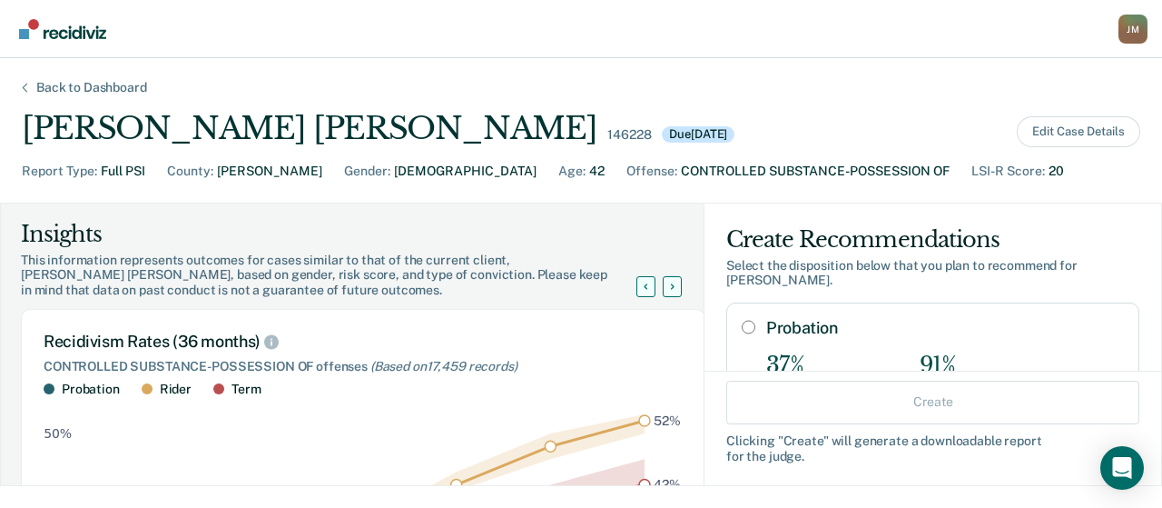
click at [742, 324] on input "Probation" at bounding box center [749, 327] width 14 height 15
radio input "true"
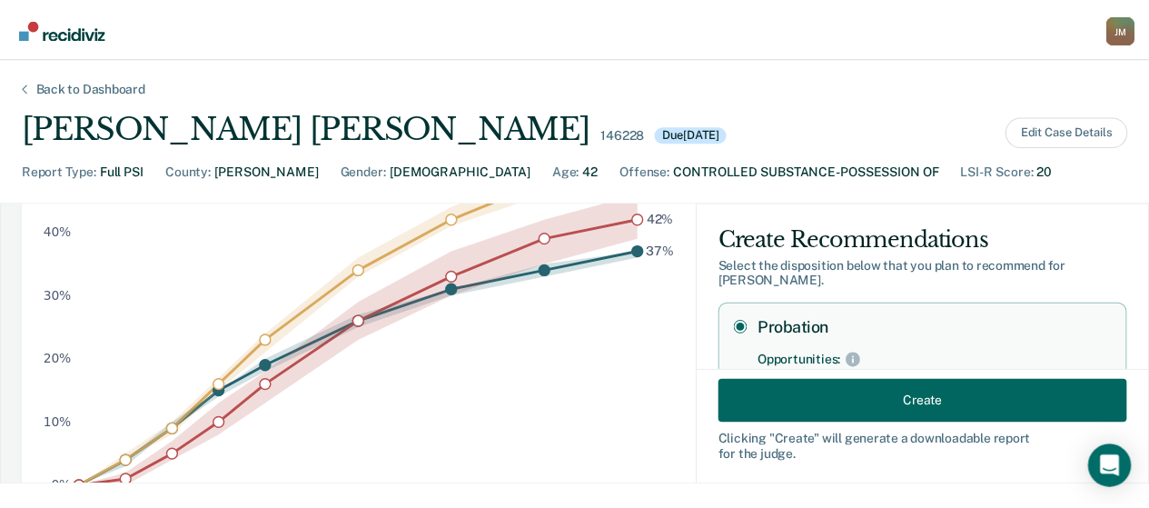
scroll to position [272, 0]
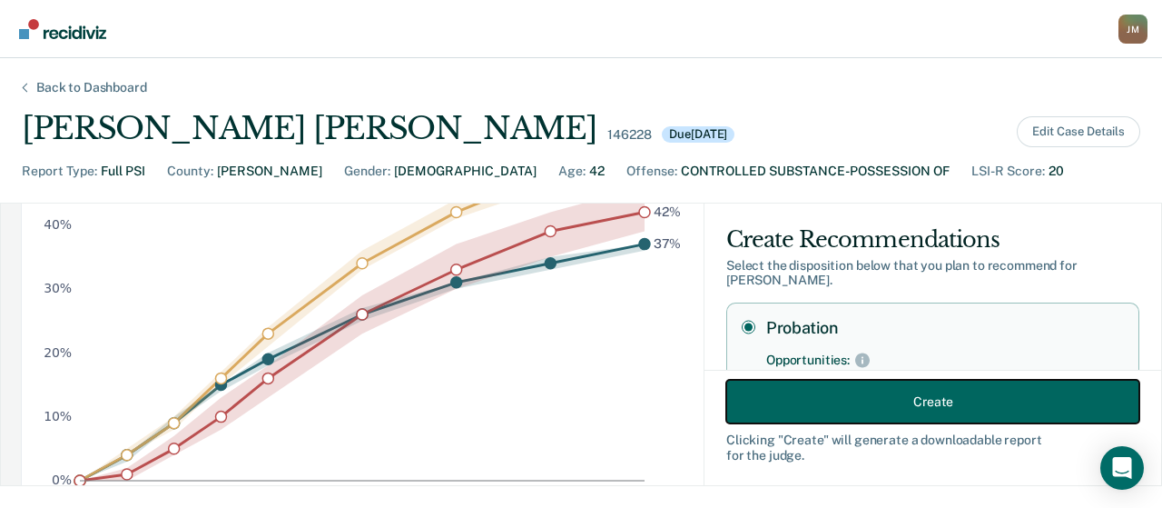
click at [727, 400] on button "Create" at bounding box center [933, 402] width 413 height 44
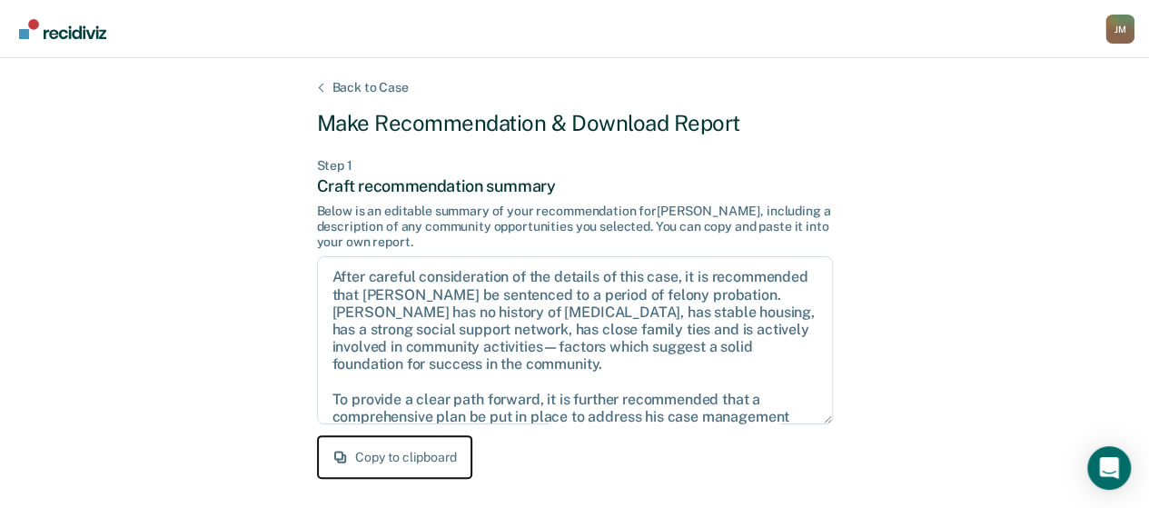
click at [410, 462] on button "Copy to clipboard" at bounding box center [394, 457] width 155 height 44
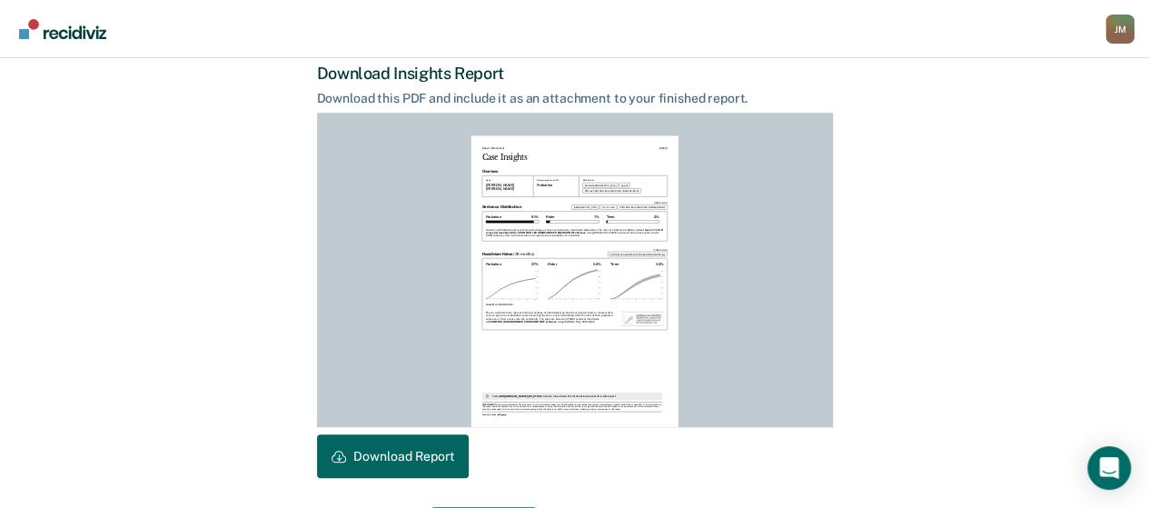
scroll to position [527, 0]
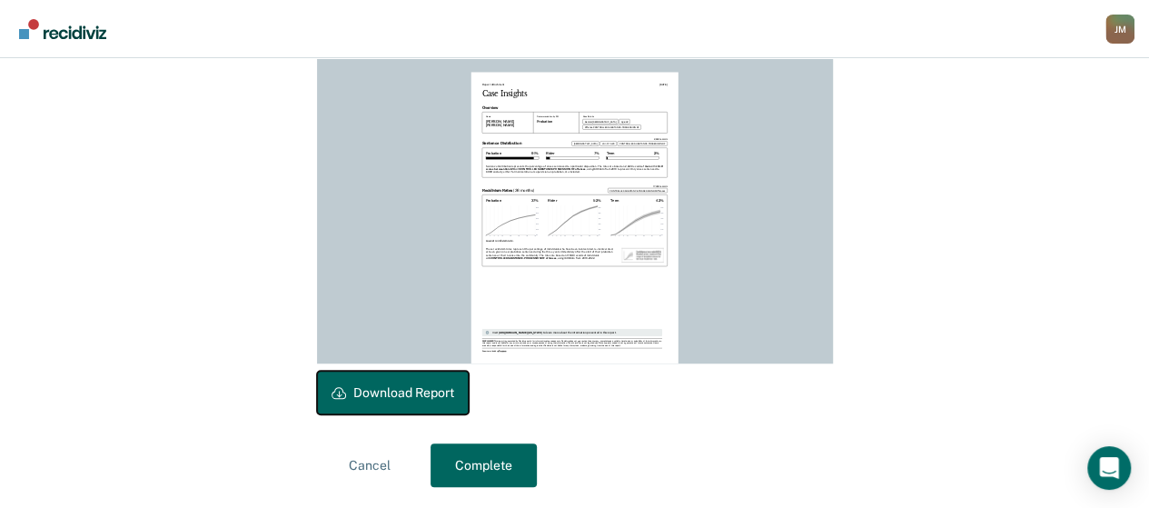
click at [432, 398] on button "Download Report" at bounding box center [393, 393] width 152 height 44
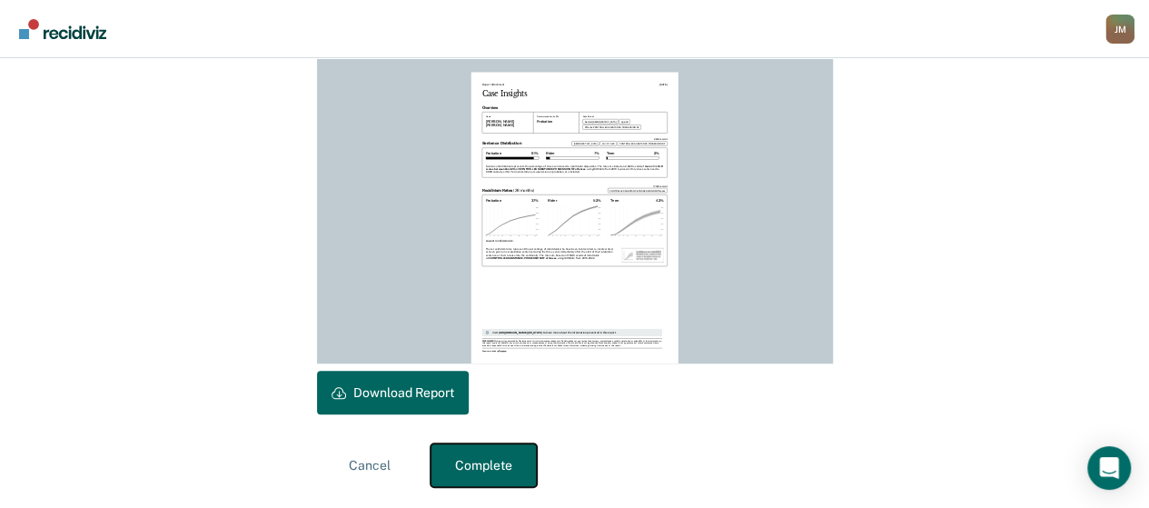
click at [476, 486] on button "Complete" at bounding box center [483, 465] width 106 height 44
